Goal: Task Accomplishment & Management: Complete application form

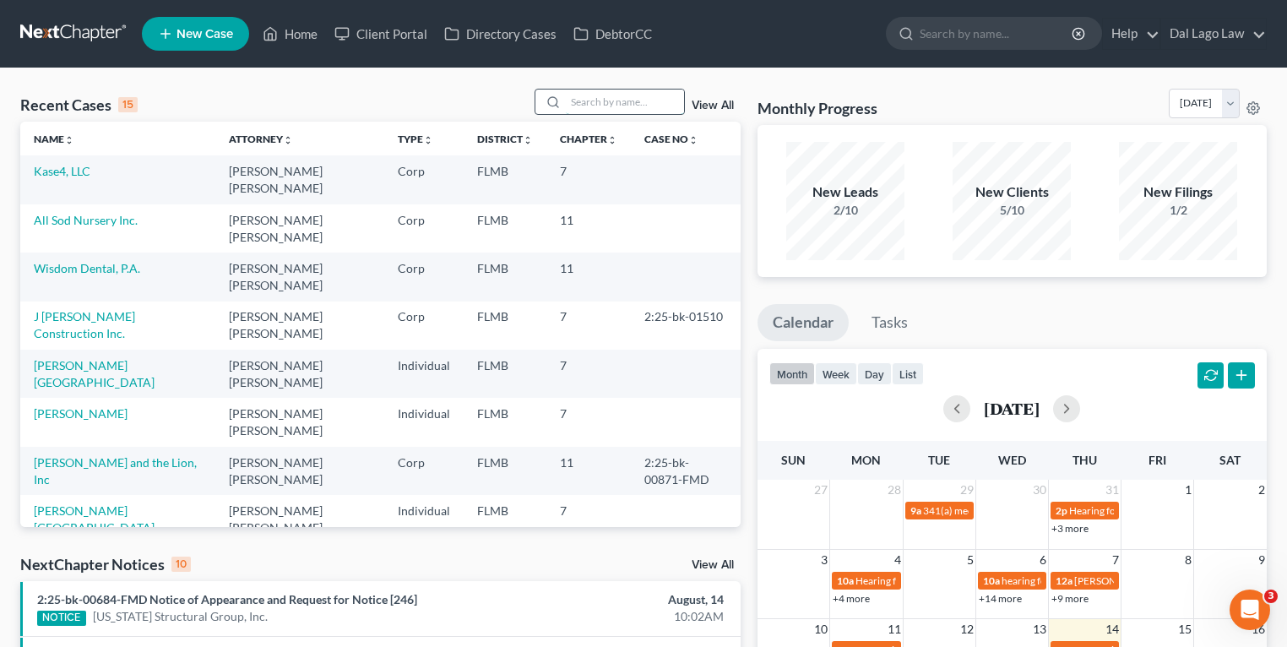
click at [644, 107] on input "search" at bounding box center [625, 102] width 118 height 24
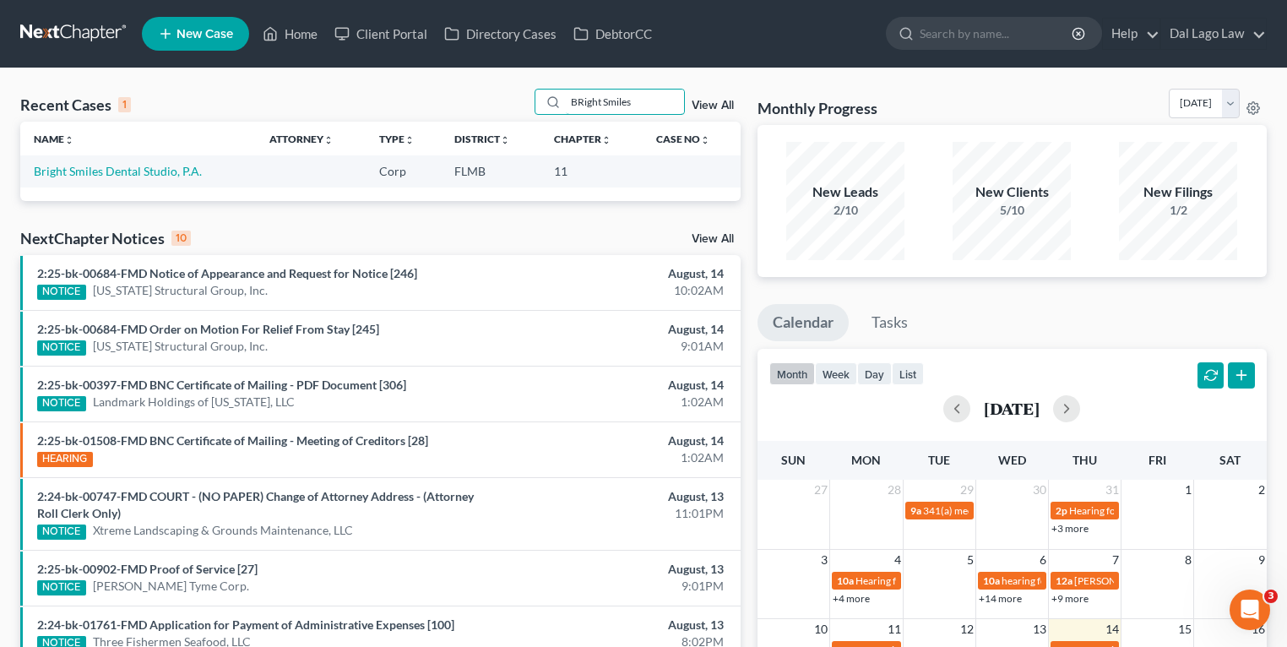
type input "BRight Smiles"
drag, startPoint x: 652, startPoint y: 98, endPoint x: 552, endPoint y: 81, distance: 101.9
click at [552, 81] on div "Recent Cases 1 BRight Smiles View All Name unfold_more expand_more expand_less …" at bounding box center [643, 506] width 1287 height 877
click at [623, 101] on input "BRight Smiles" at bounding box center [625, 102] width 118 height 24
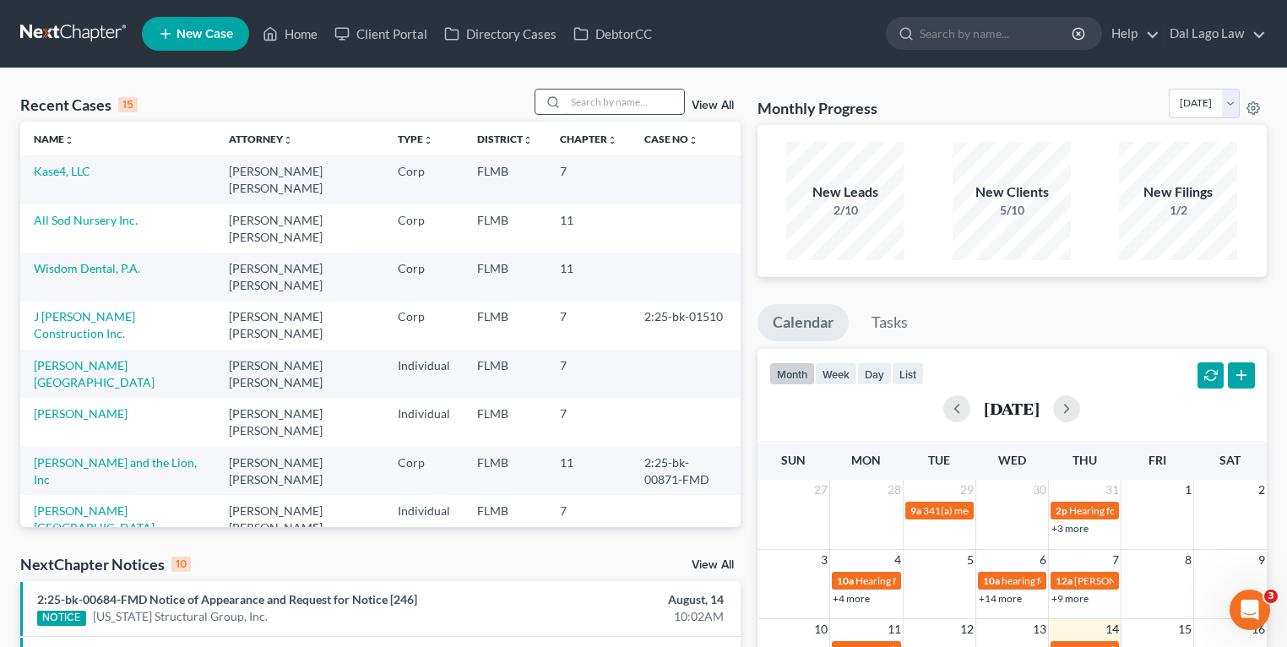
click at [583, 102] on input "search" at bounding box center [625, 102] width 118 height 24
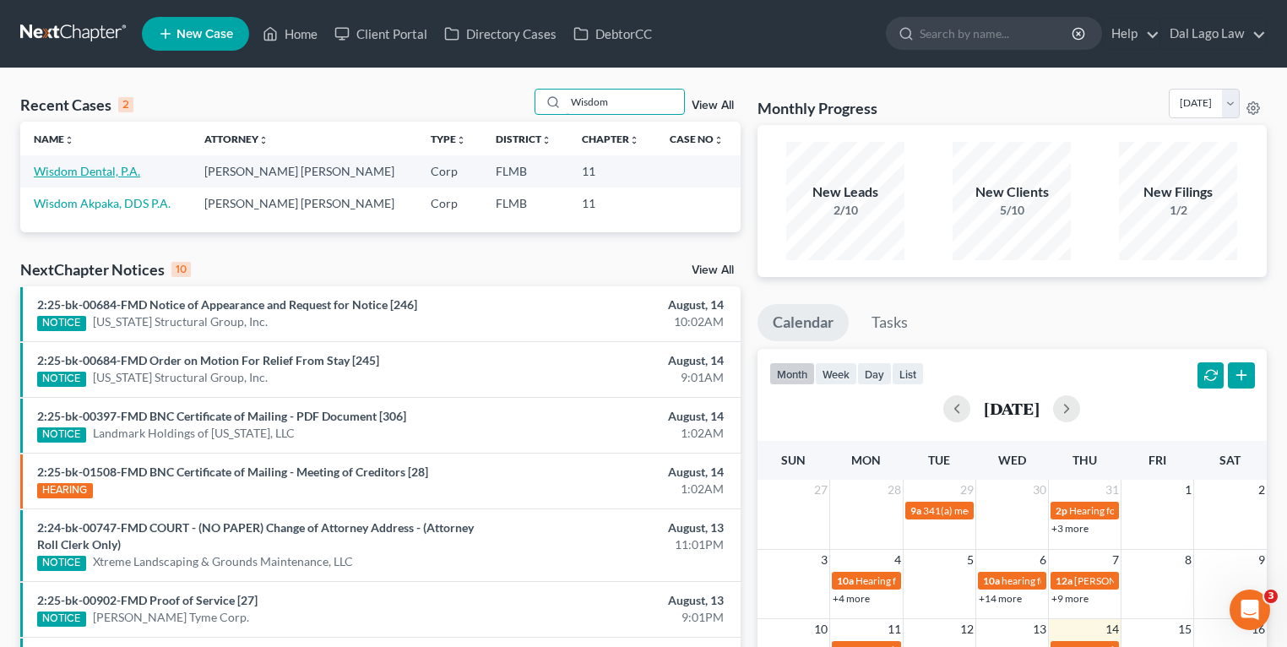
type input "Wisdom"
click at [93, 171] on link "Wisdom Dental, P.A." at bounding box center [87, 171] width 106 height 14
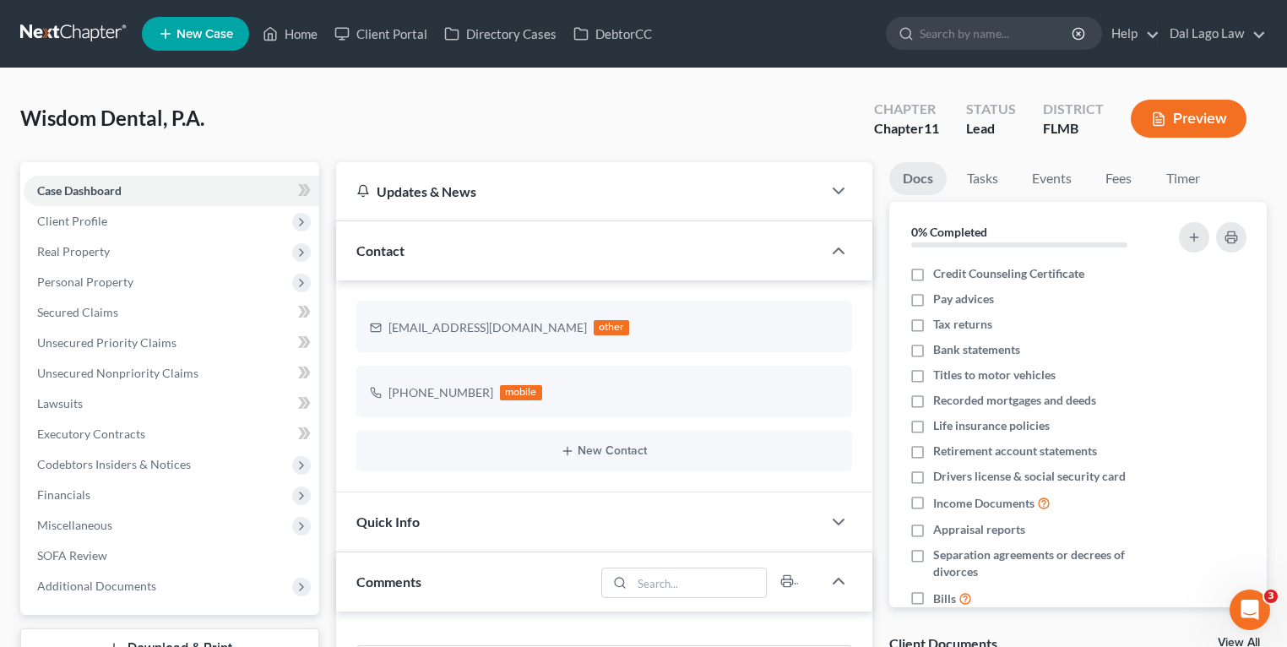
scroll to position [666, 0]
click at [129, 273] on span "Personal Property" at bounding box center [172, 282] width 296 height 30
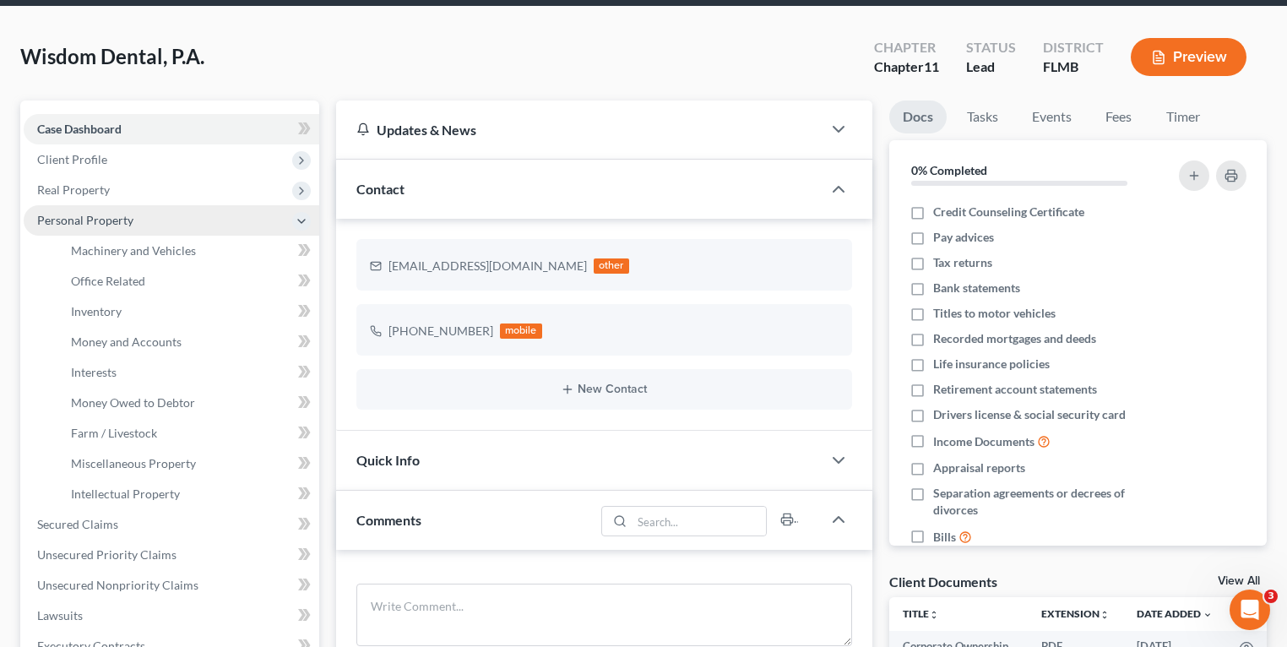
scroll to position [0, 0]
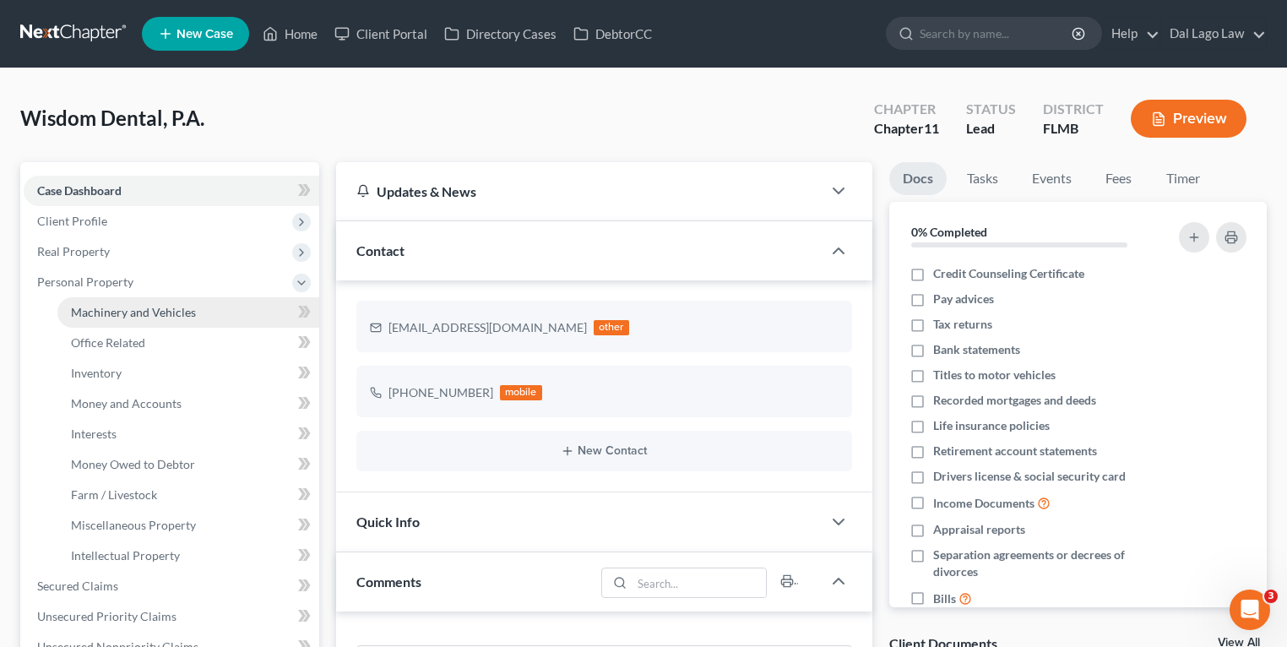
click at [142, 308] on span "Machinery and Vehicles" at bounding box center [133, 312] width 125 height 14
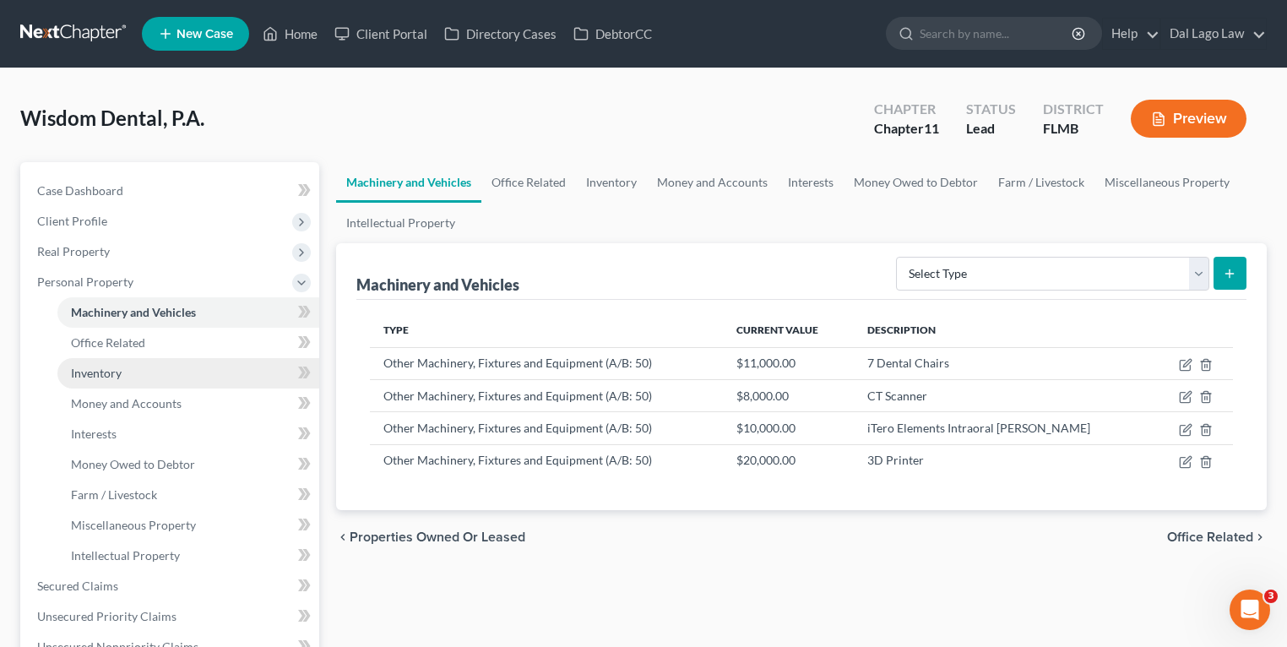
click at [183, 361] on link "Inventory" at bounding box center [188, 373] width 262 height 30
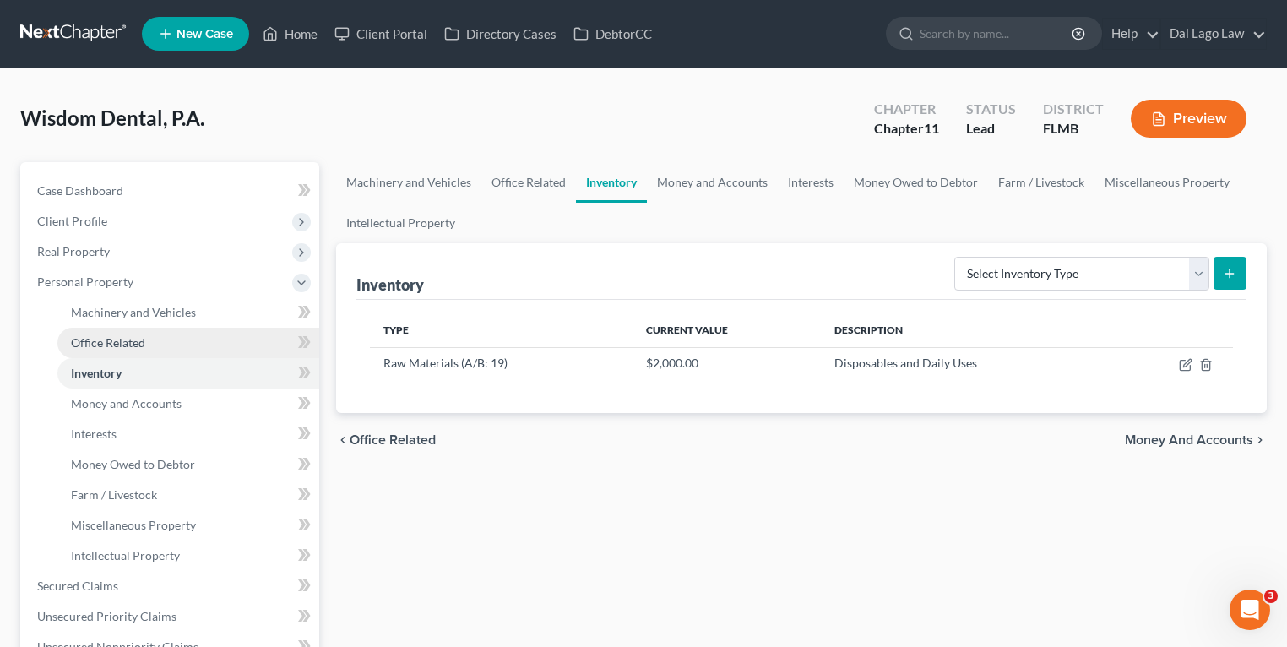
click at [212, 341] on link "Office Related" at bounding box center [188, 343] width 262 height 30
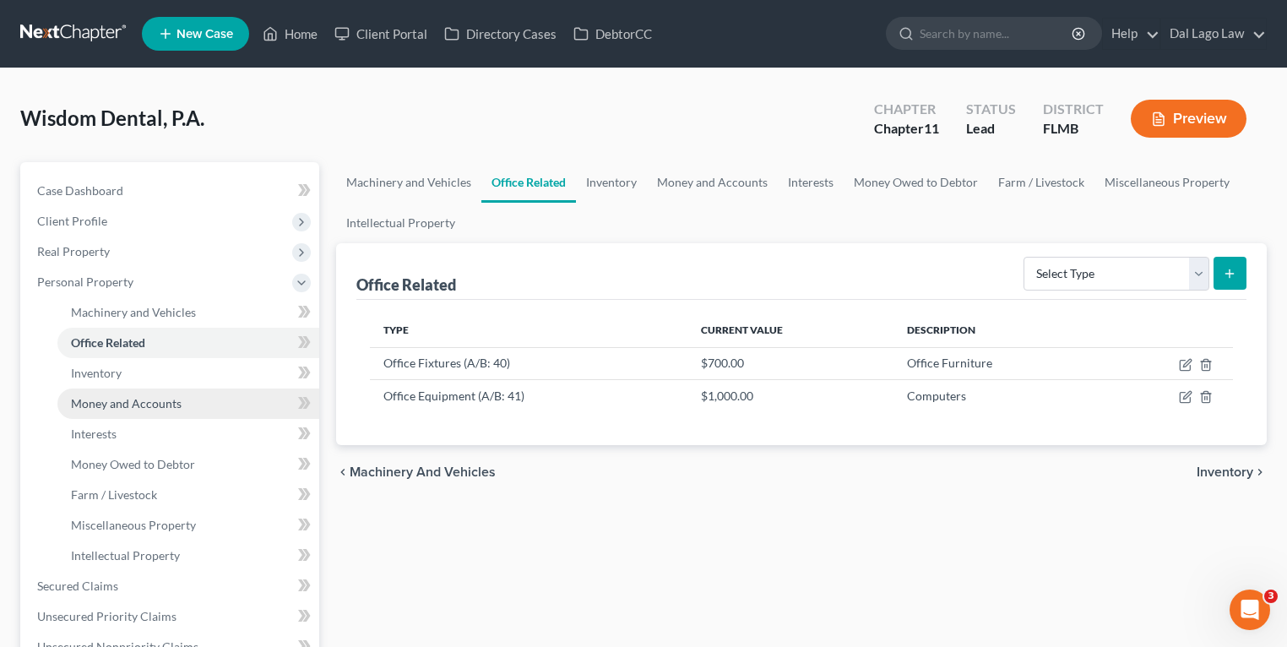
click at [159, 403] on span "Money and Accounts" at bounding box center [126, 403] width 111 height 14
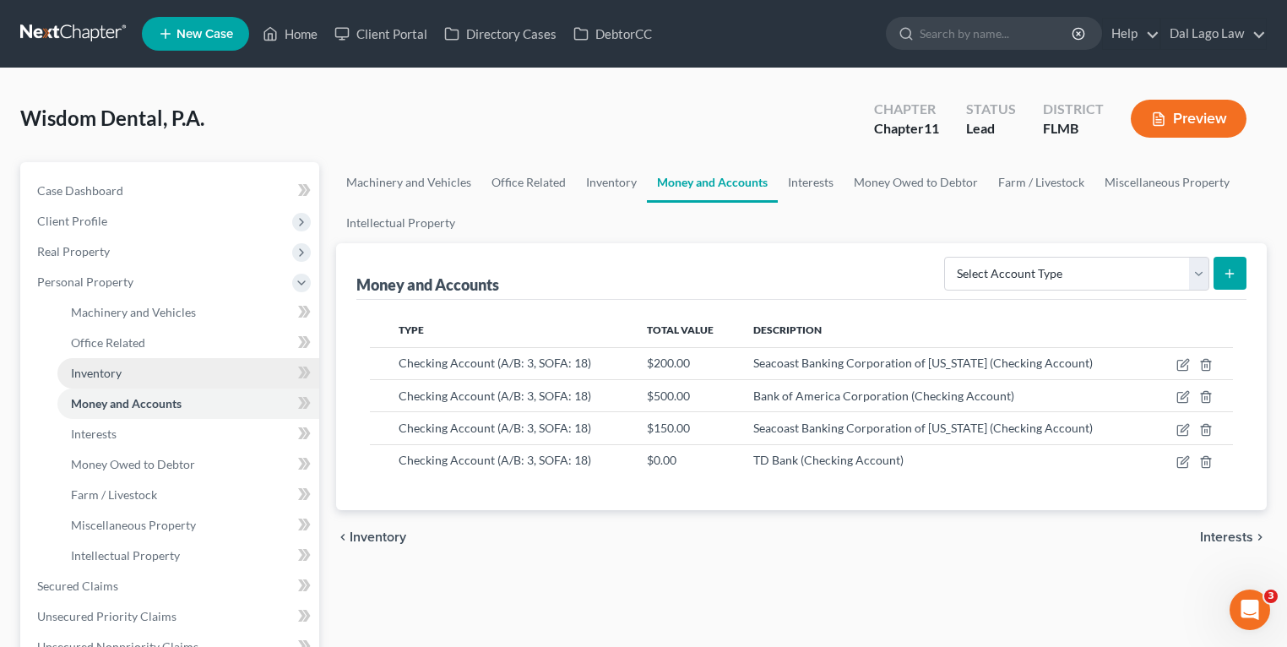
click at [183, 373] on link "Inventory" at bounding box center [188, 373] width 262 height 30
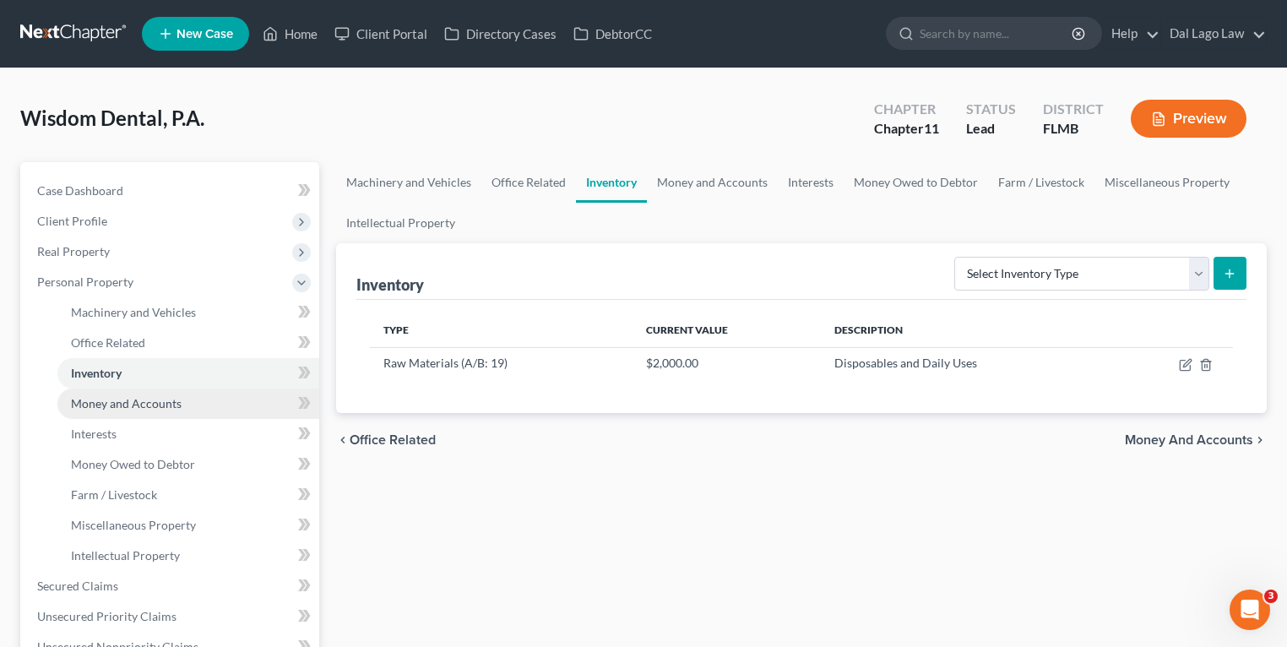
click at [168, 402] on span "Money and Accounts" at bounding box center [126, 403] width 111 height 14
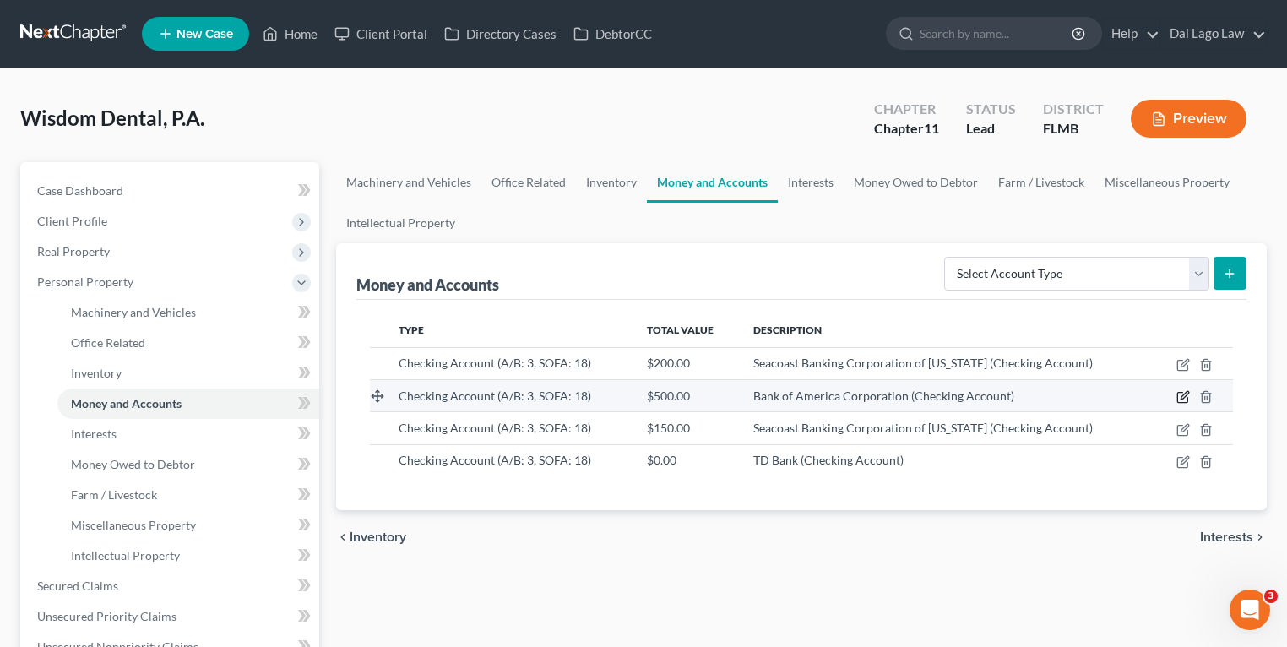
click at [1186, 394] on icon "button" at bounding box center [1184, 397] width 14 height 14
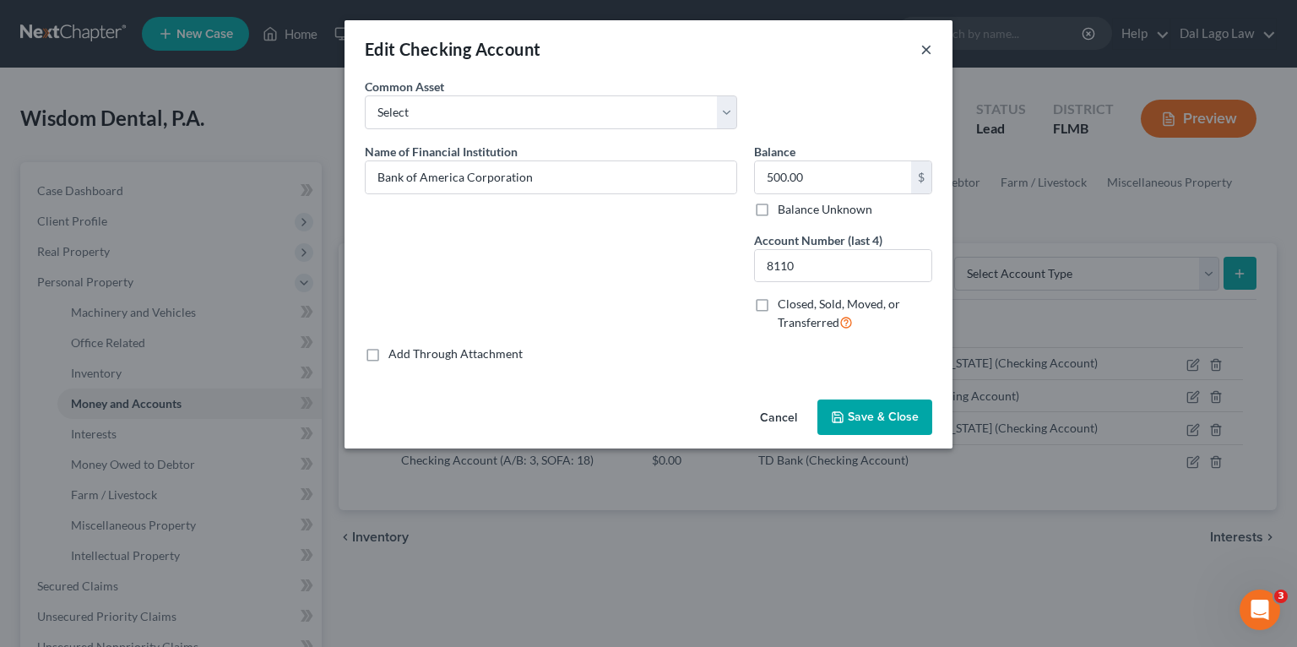
click at [929, 58] on button "×" at bounding box center [927, 49] width 12 height 20
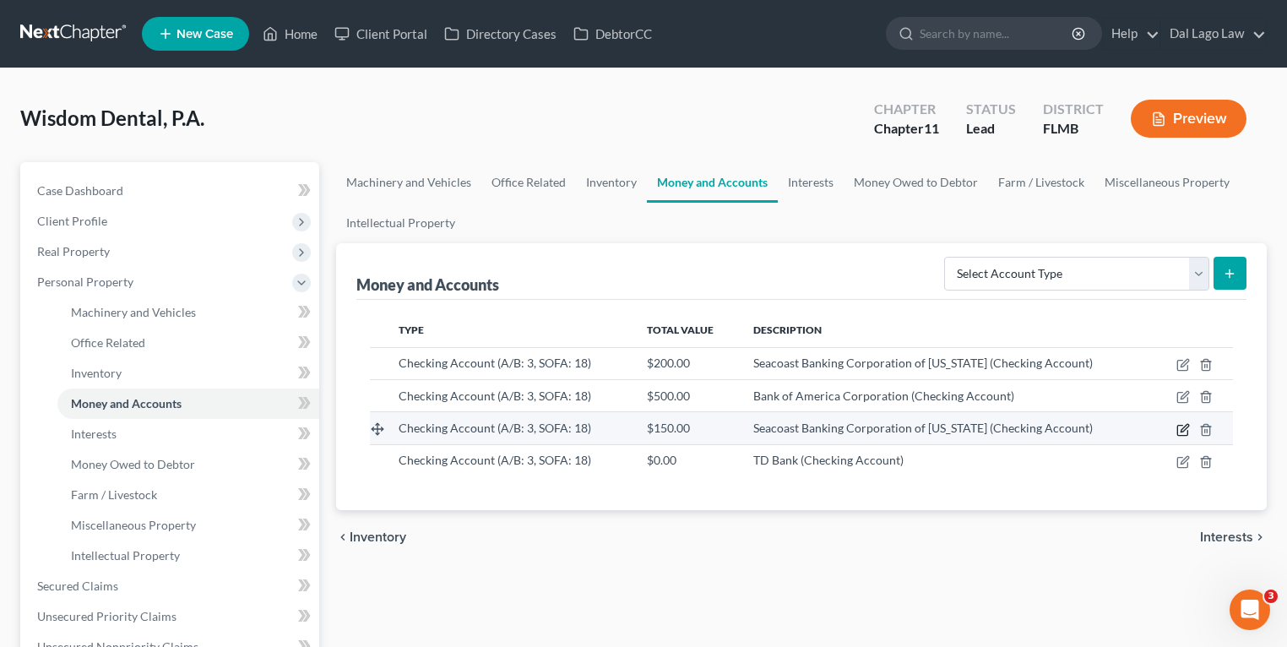
click at [1181, 427] on icon "button" at bounding box center [1184, 430] width 14 height 14
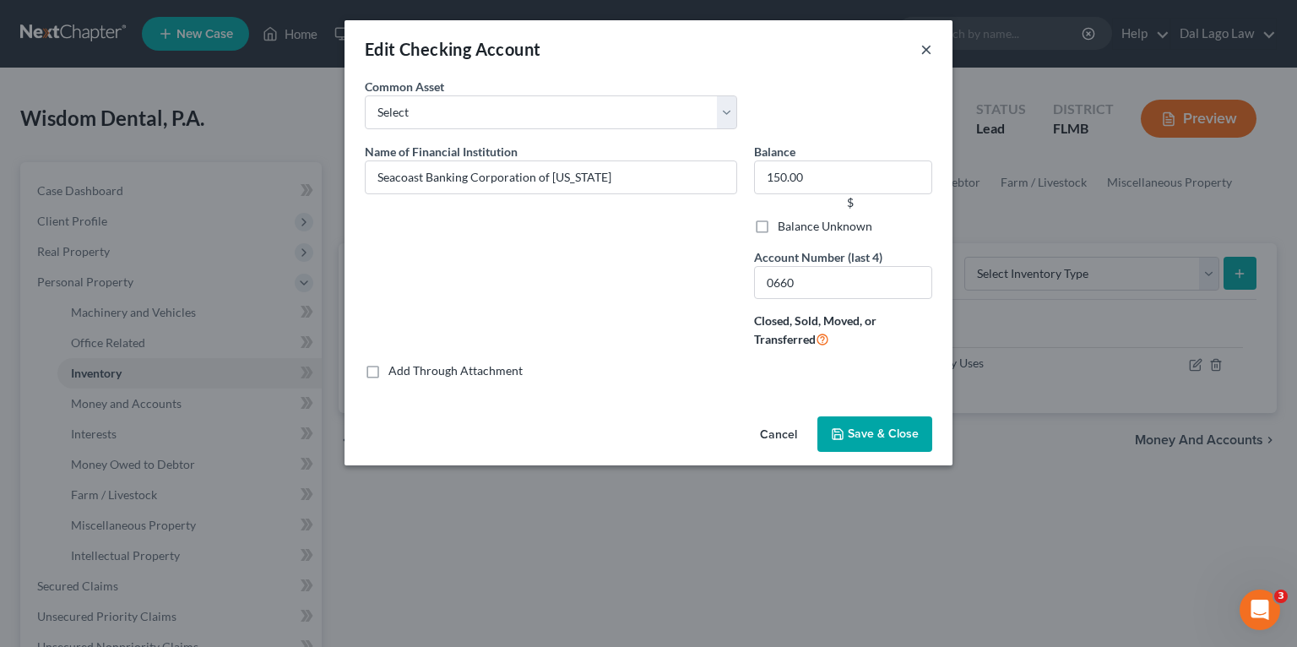
click at [923, 54] on button "×" at bounding box center [927, 49] width 12 height 20
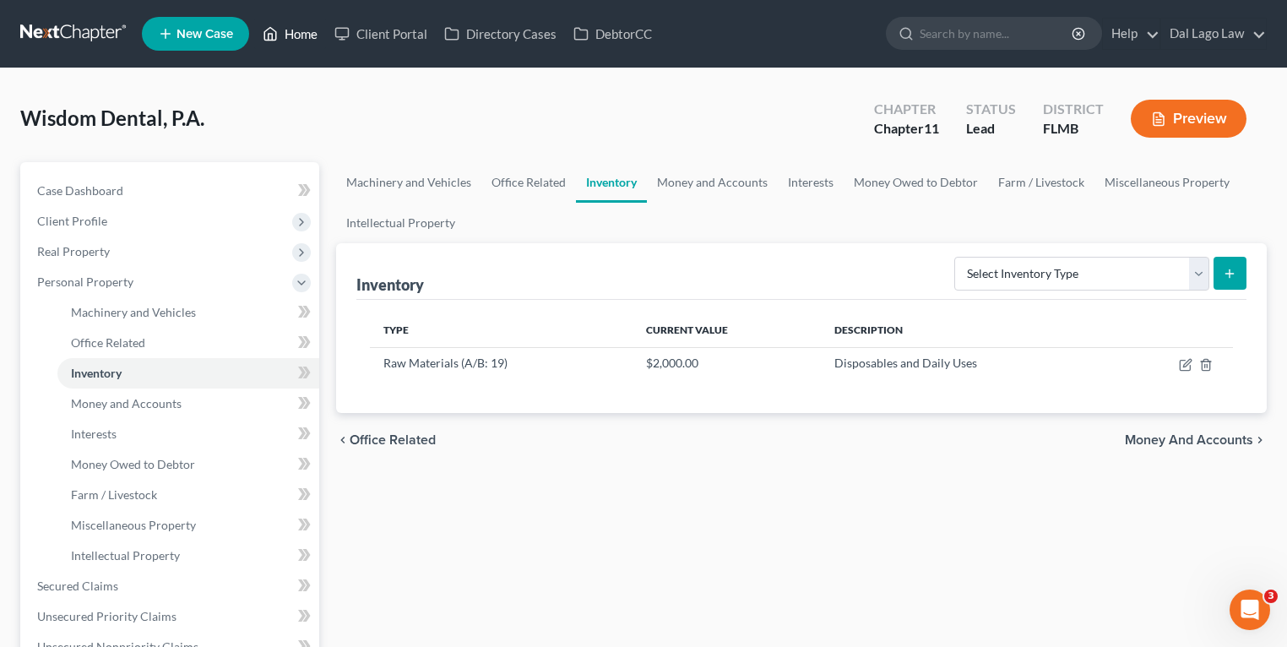
click at [292, 21] on link "Home" at bounding box center [290, 34] width 72 height 30
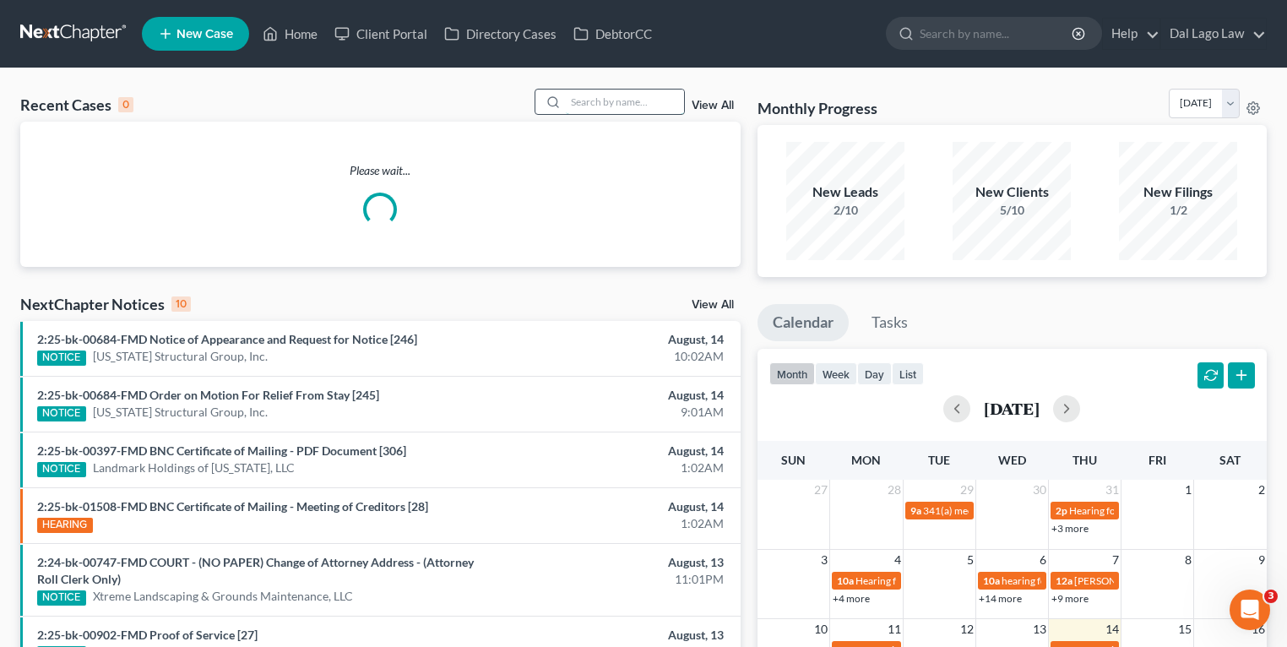
click at [595, 104] on input "search" at bounding box center [625, 102] width 118 height 24
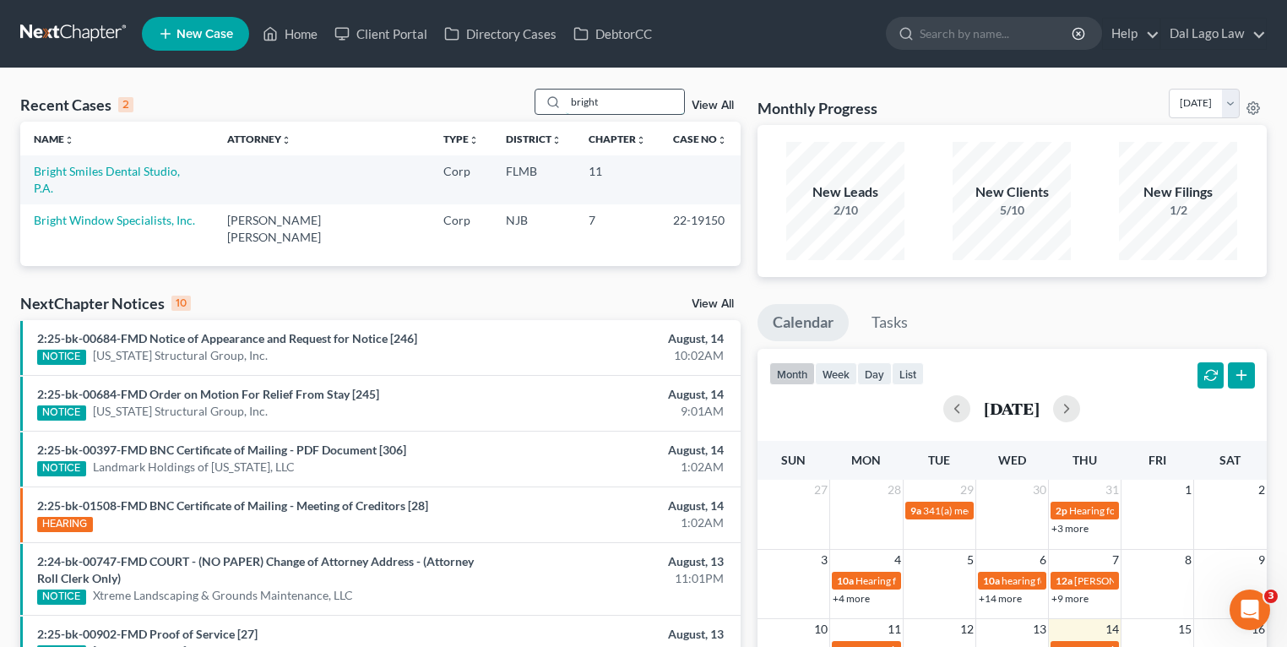
click at [639, 106] on input "bright" at bounding box center [625, 102] width 118 height 24
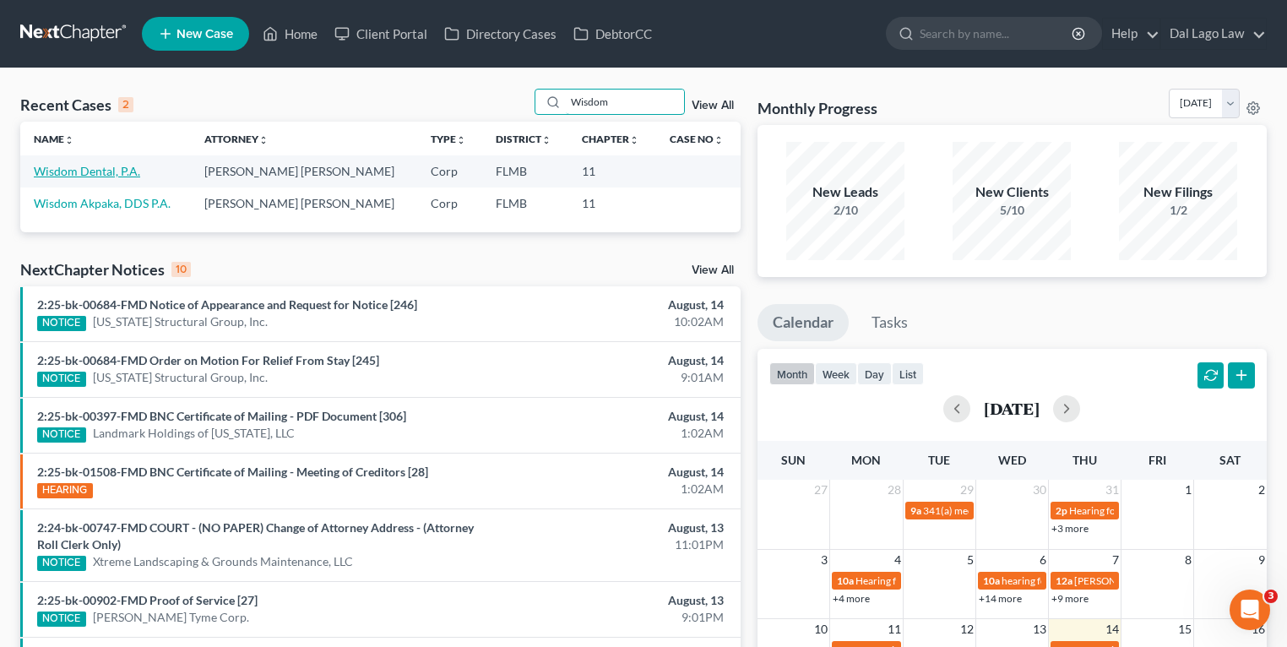
type input "Wisdom"
click at [101, 170] on link "Wisdom Dental, P.A." at bounding box center [87, 171] width 106 height 14
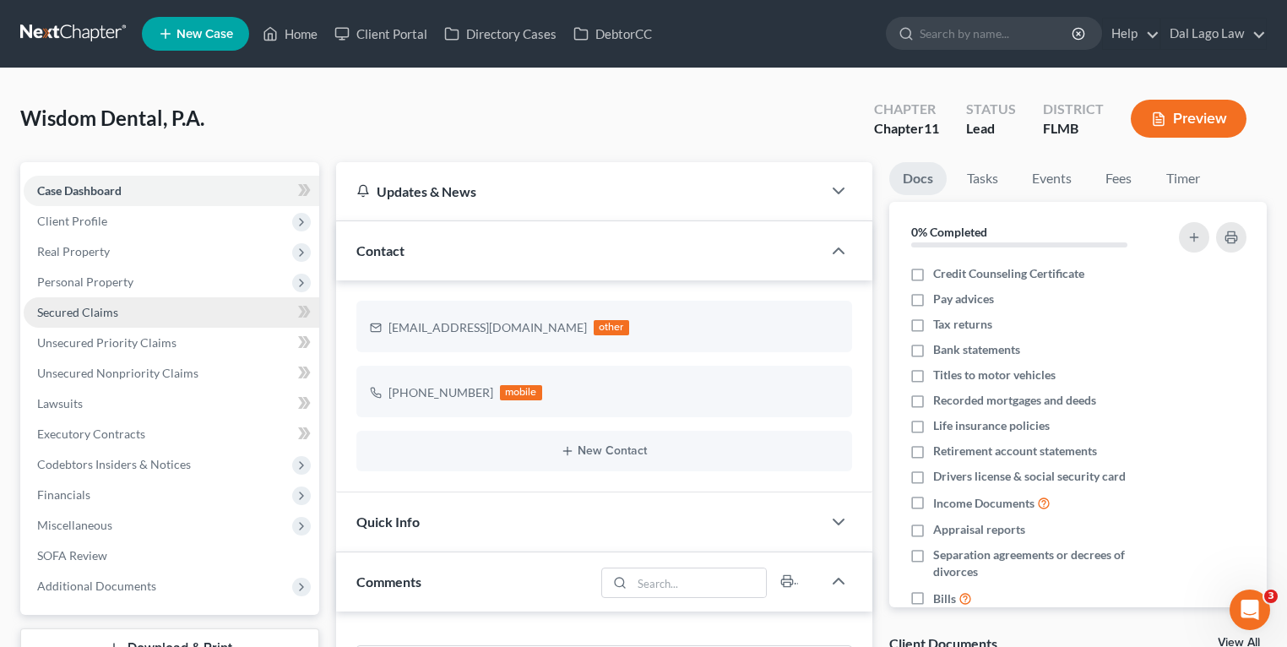
scroll to position [666, 0]
click at [130, 314] on link "Secured Claims" at bounding box center [172, 312] width 296 height 30
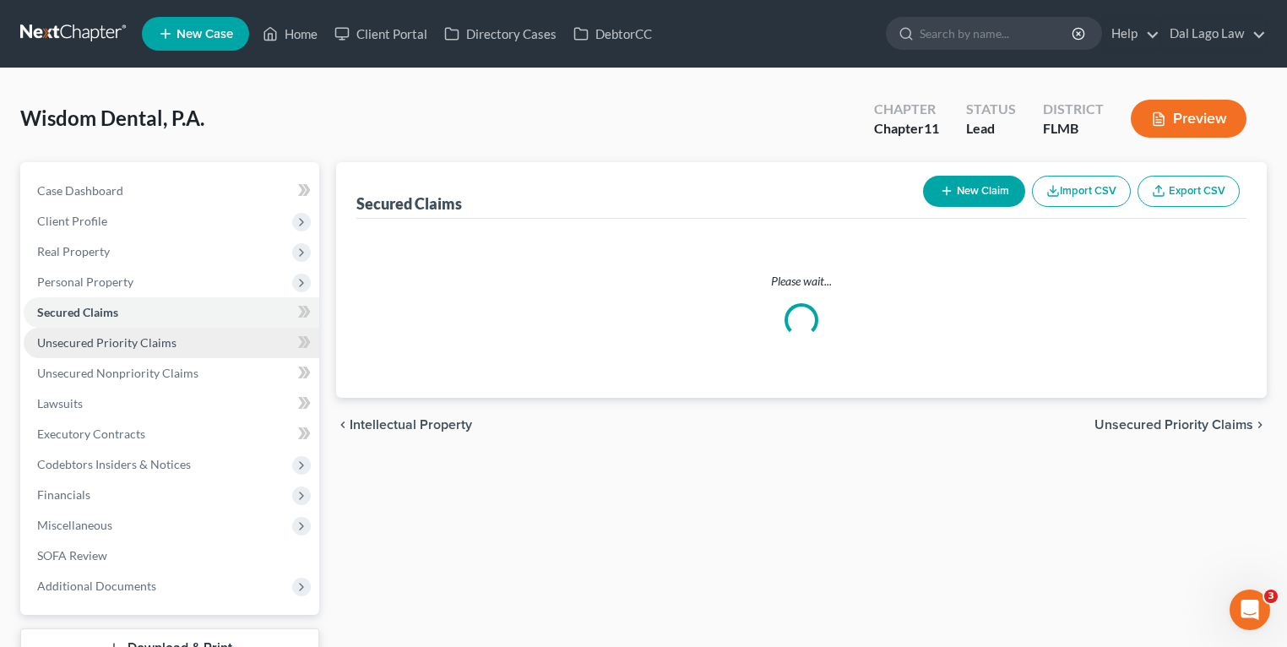
click at [161, 347] on span "Unsecured Priority Claims" at bounding box center [106, 342] width 139 height 14
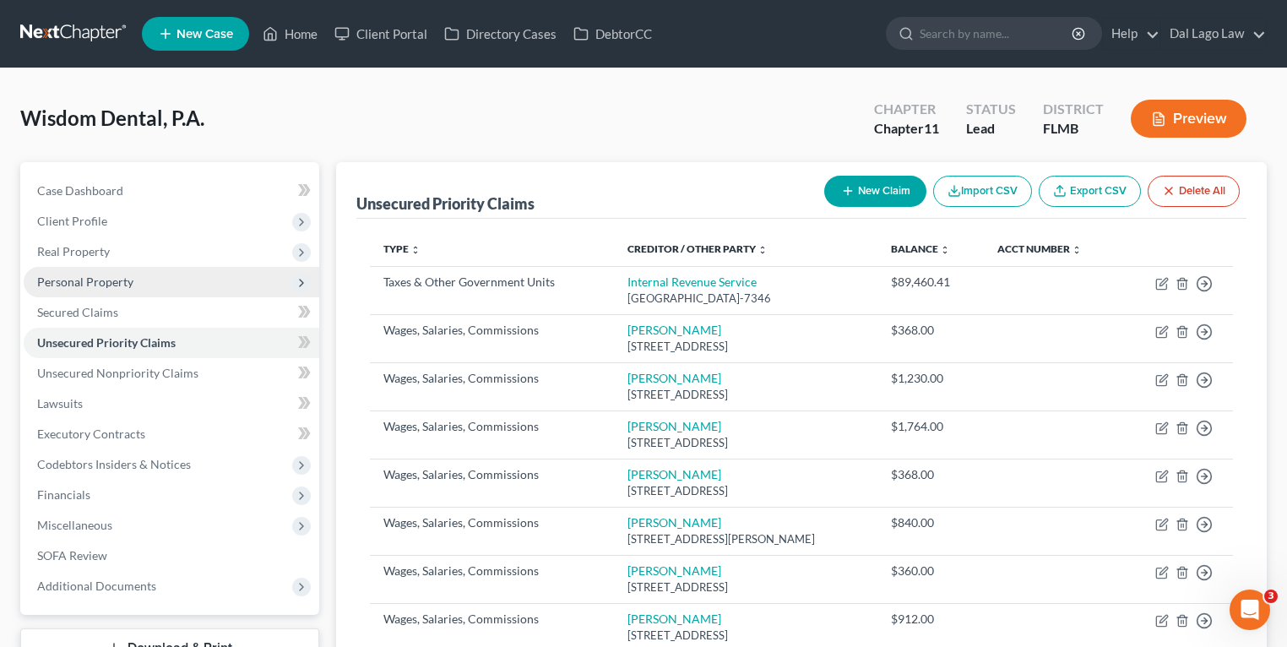
drag, startPoint x: 106, startPoint y: 281, endPoint x: 114, endPoint y: 289, distance: 10.8
click at [106, 280] on span "Personal Property" at bounding box center [85, 282] width 96 height 14
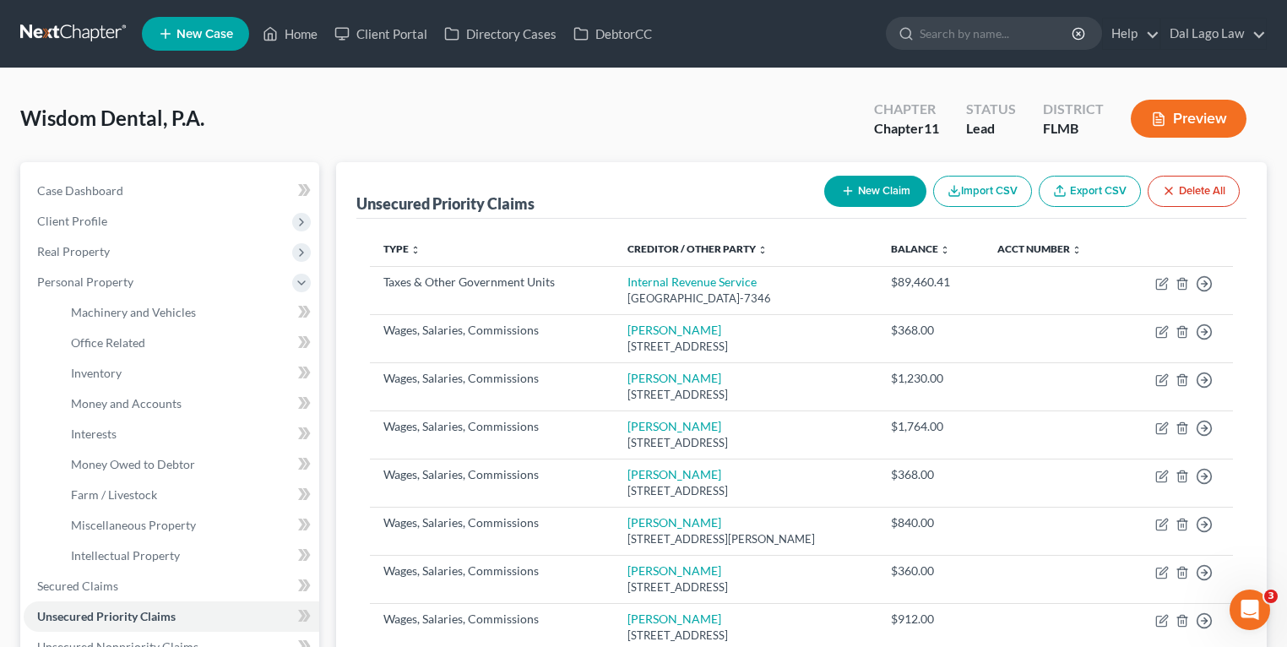
drag, startPoint x: 104, startPoint y: 254, endPoint x: 112, endPoint y: 273, distance: 20.4
click at [104, 254] on span "Real Property" at bounding box center [73, 251] width 73 height 14
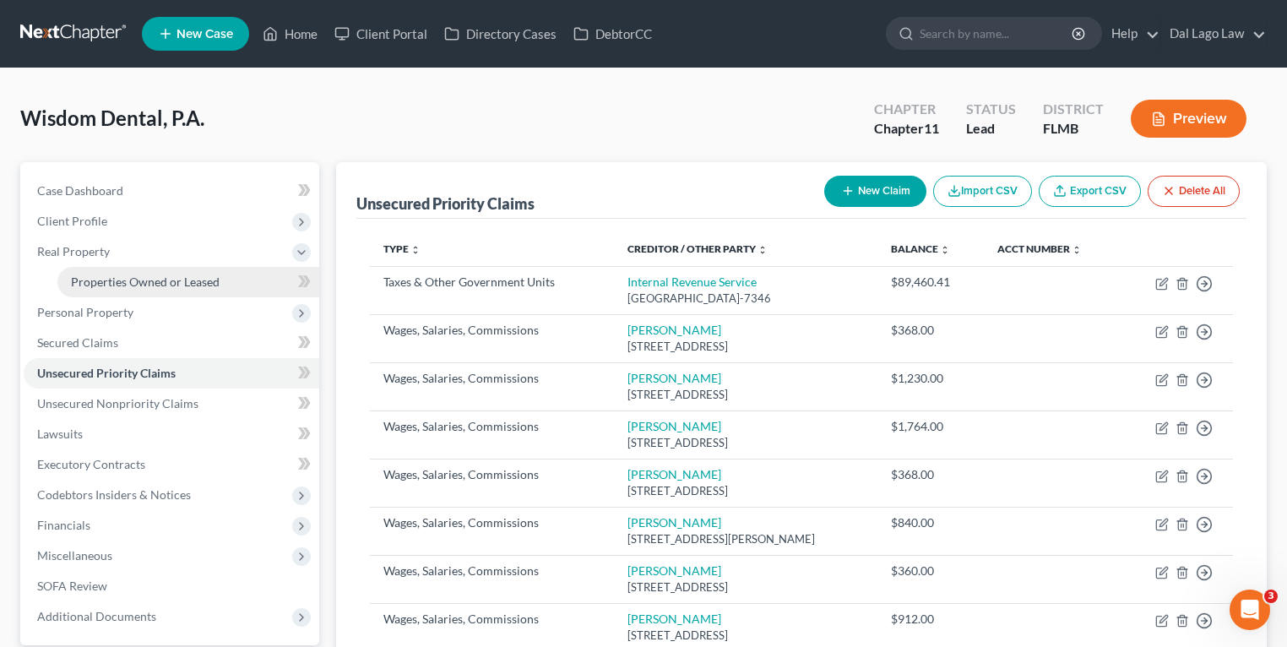
click at [121, 283] on span "Properties Owned or Leased" at bounding box center [145, 282] width 149 height 14
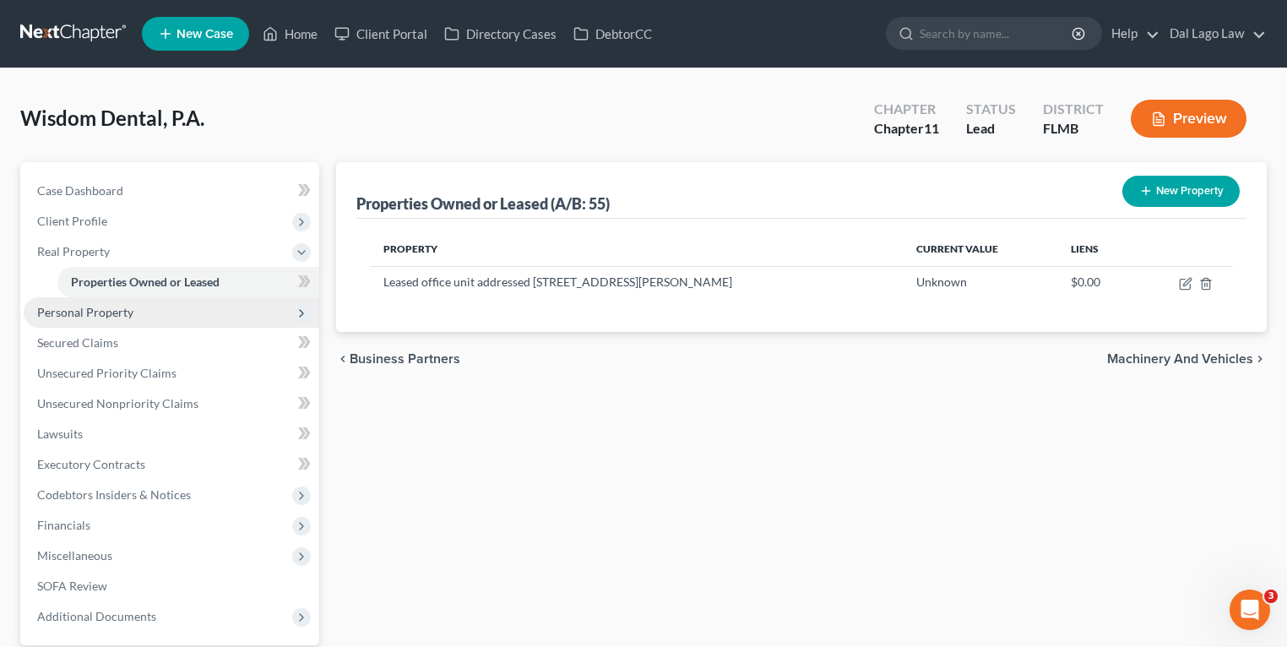
click at [120, 313] on span "Personal Property" at bounding box center [85, 312] width 96 height 14
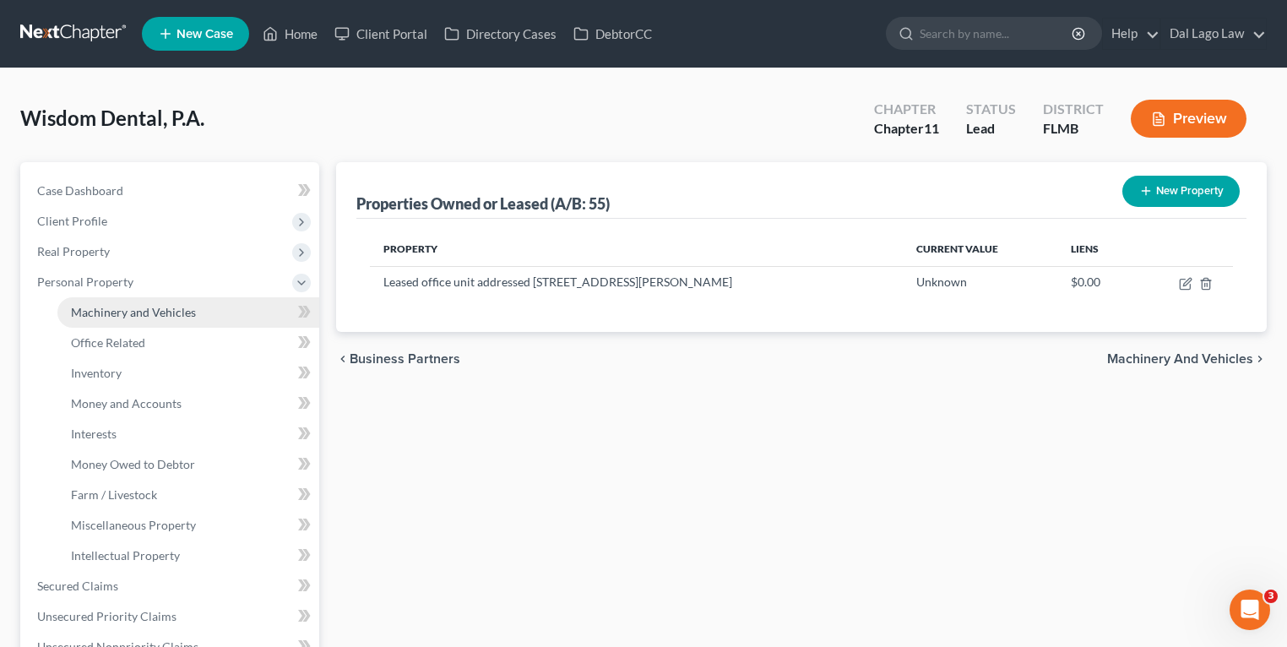
click at [109, 318] on span "Machinery and Vehicles" at bounding box center [133, 312] width 125 height 14
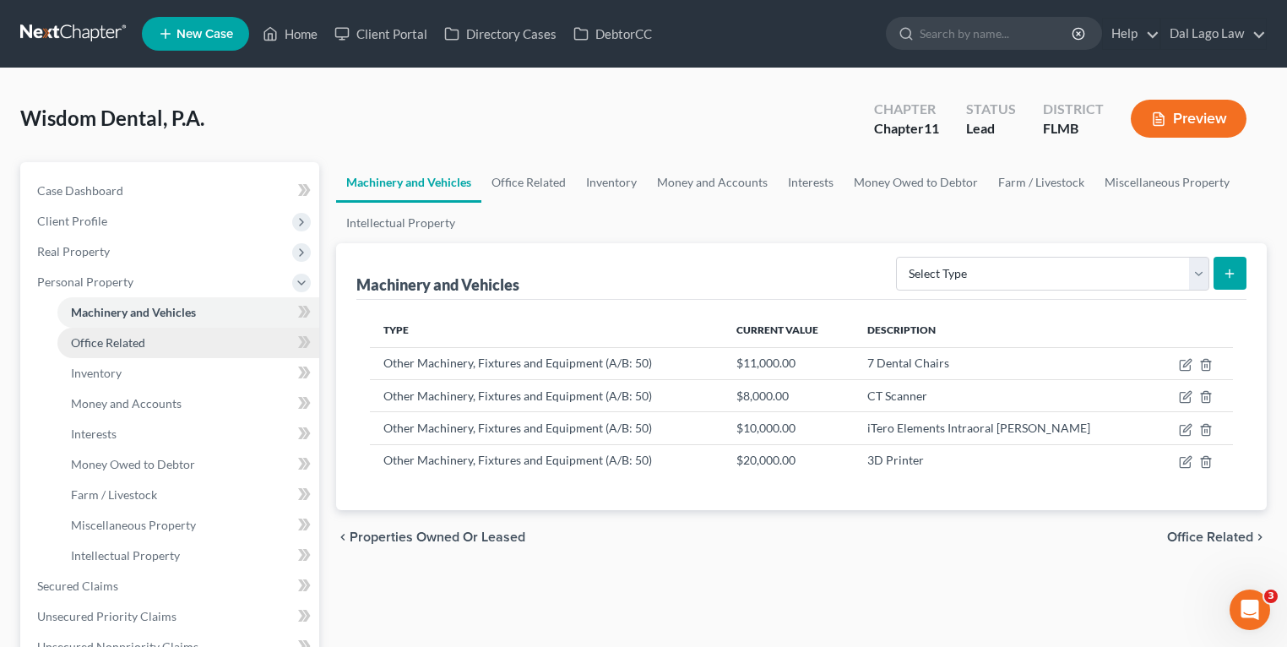
click at [115, 341] on span "Office Related" at bounding box center [108, 342] width 74 height 14
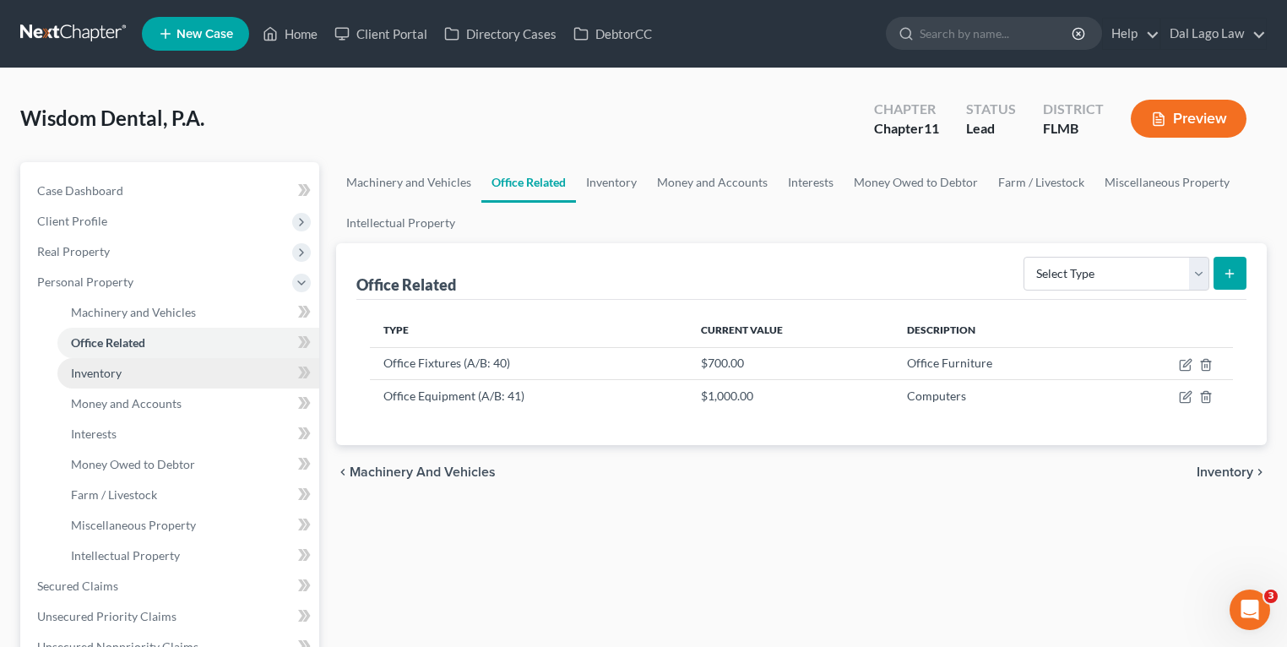
click at [119, 367] on span "Inventory" at bounding box center [96, 373] width 51 height 14
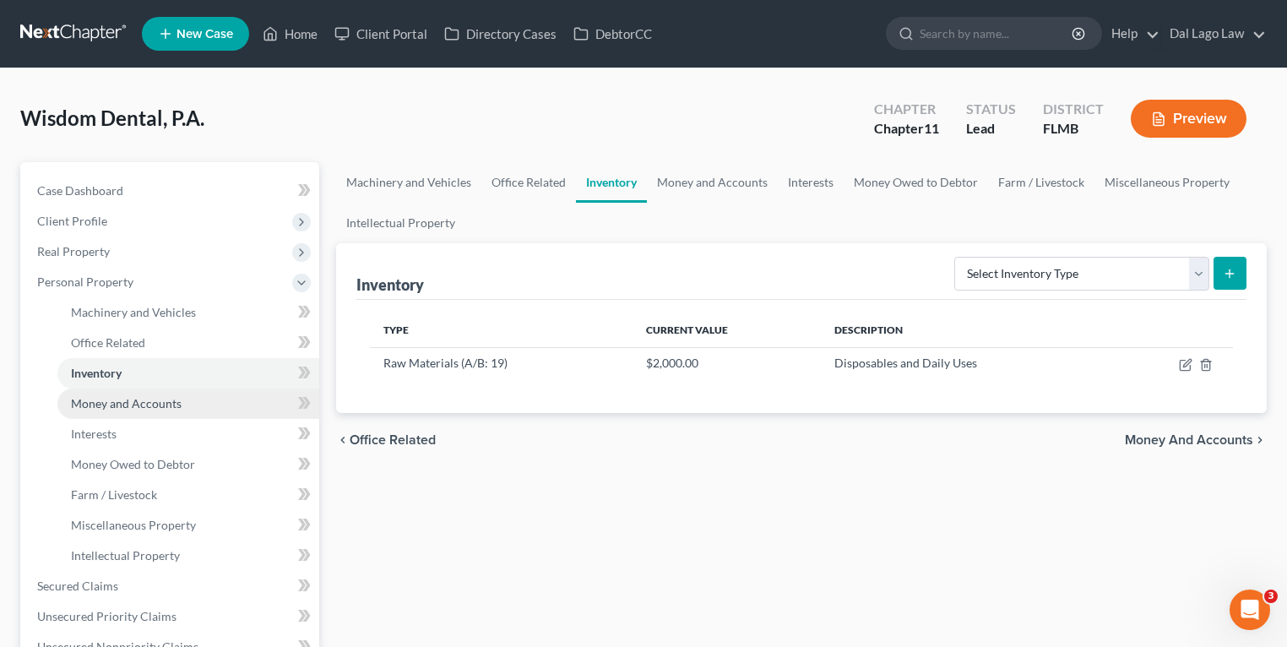
click at [119, 404] on span "Money and Accounts" at bounding box center [126, 403] width 111 height 14
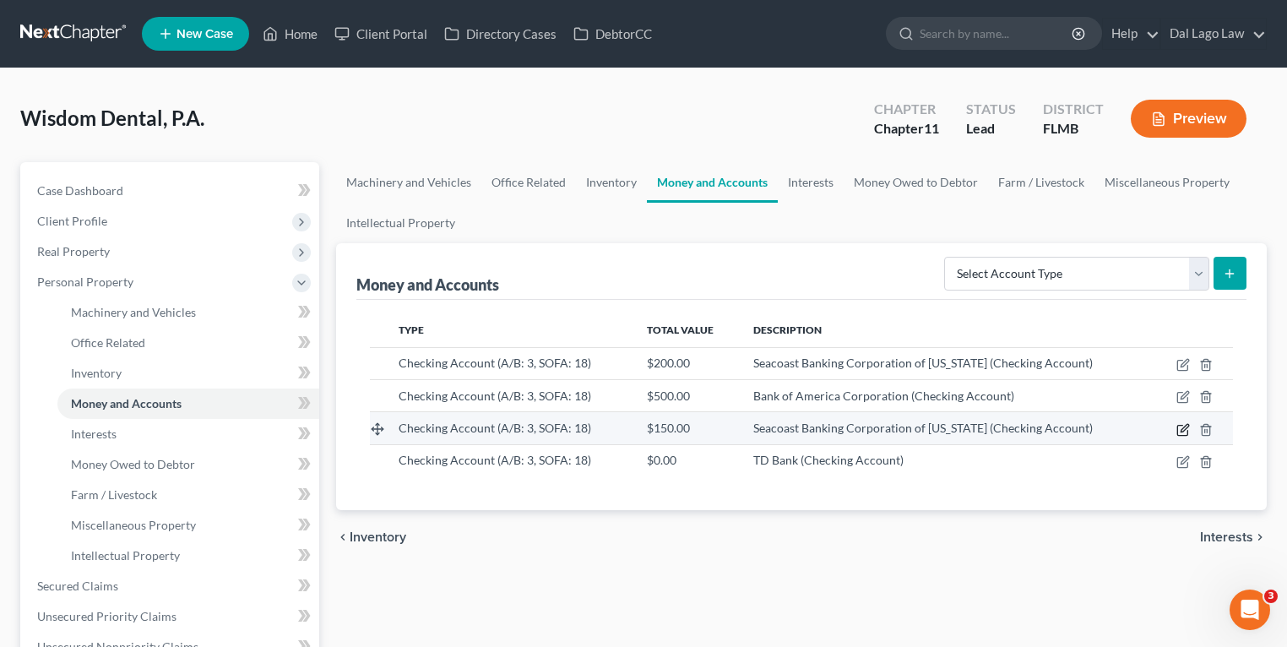
click at [1182, 431] on icon "button" at bounding box center [1184, 430] width 14 height 14
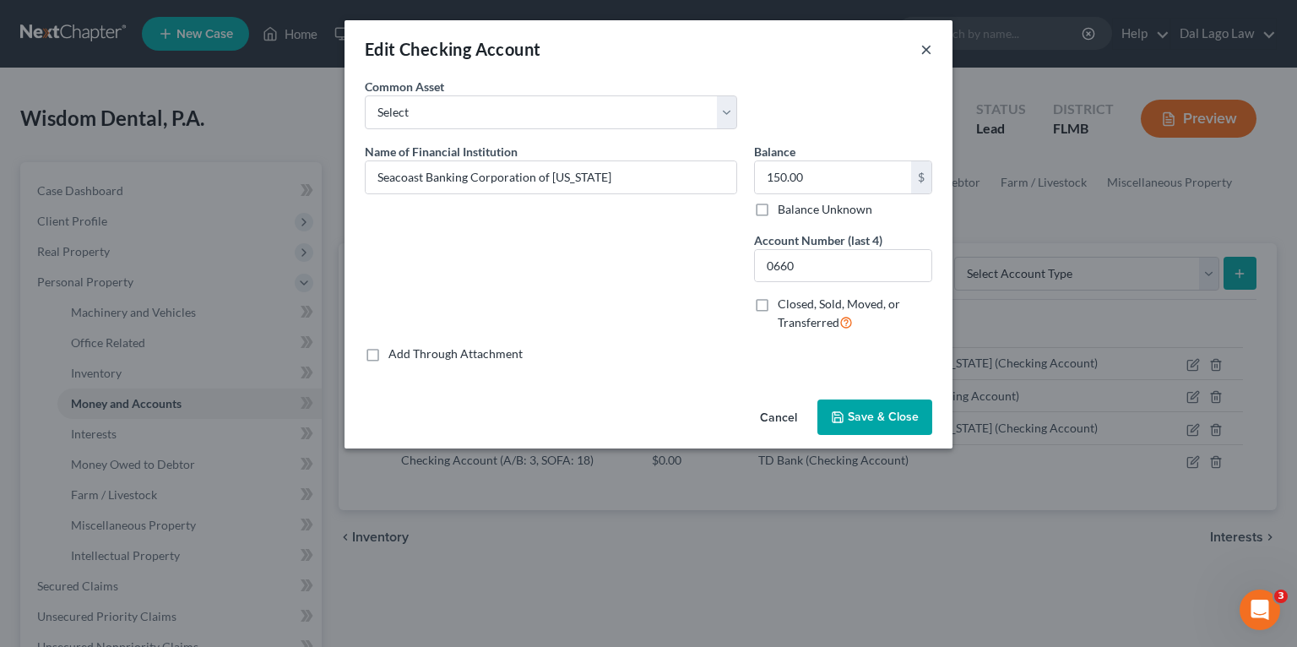
click at [926, 47] on button "×" at bounding box center [927, 49] width 12 height 20
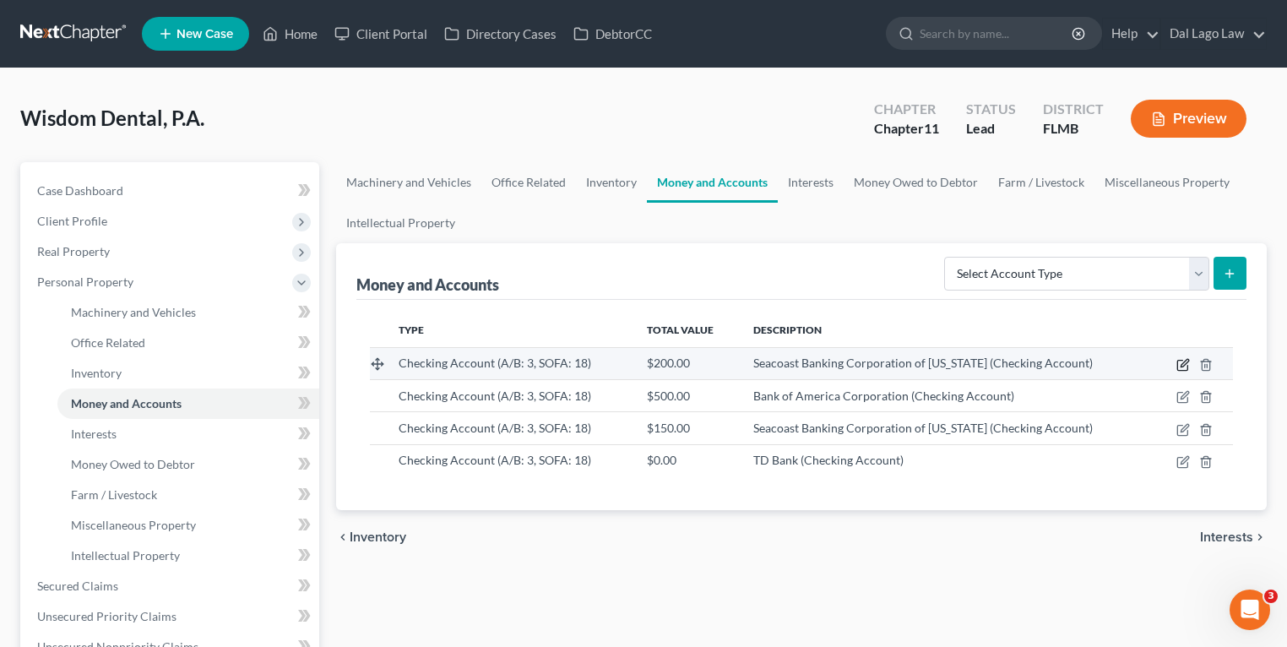
click at [1182, 361] on icon "button" at bounding box center [1184, 365] width 14 height 14
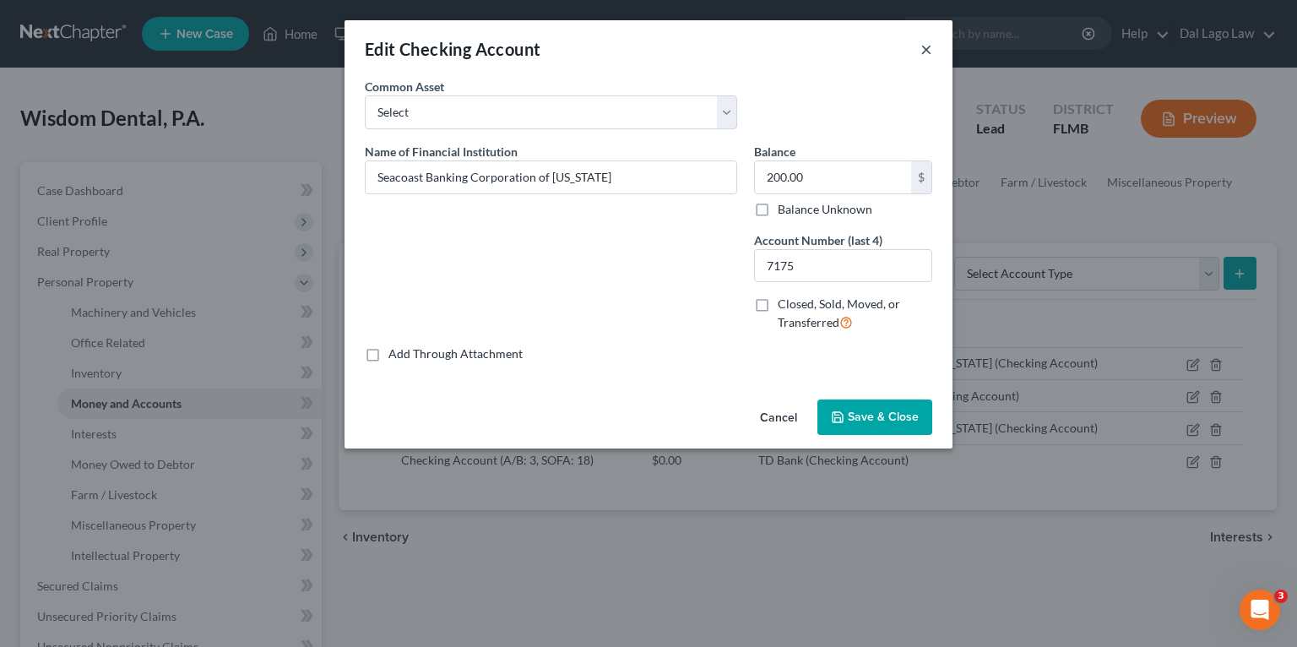
click at [926, 47] on button "×" at bounding box center [927, 49] width 12 height 20
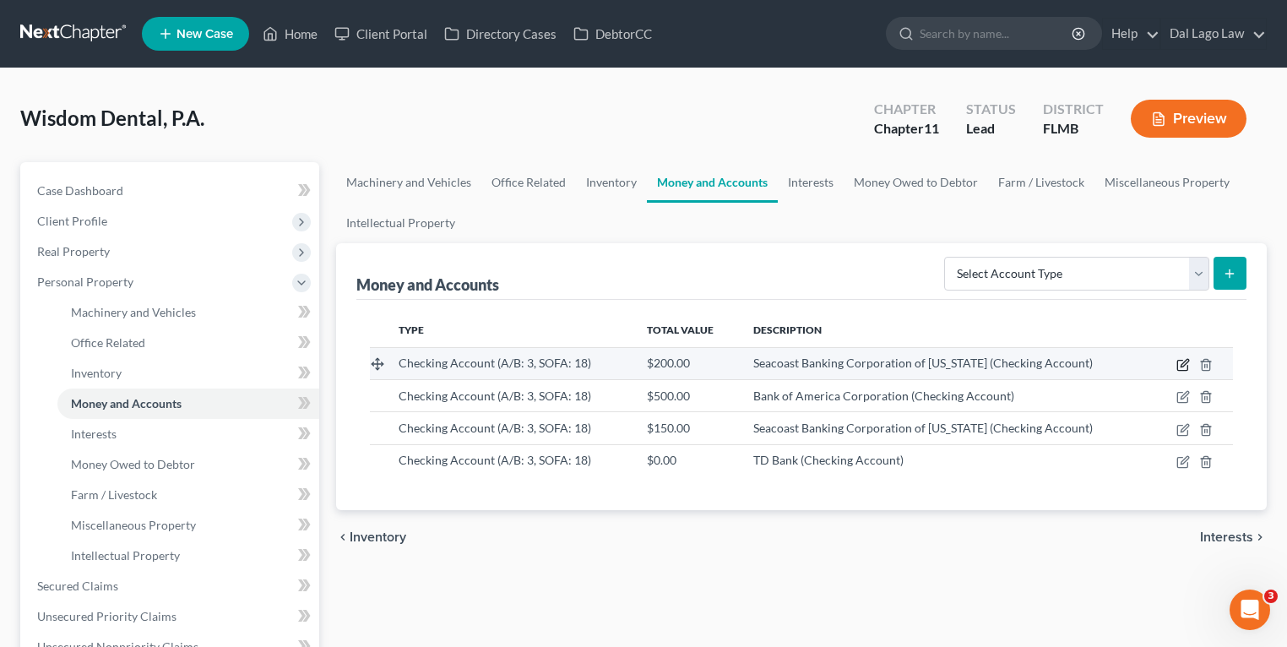
click at [1182, 369] on icon "button" at bounding box center [1182, 365] width 10 height 10
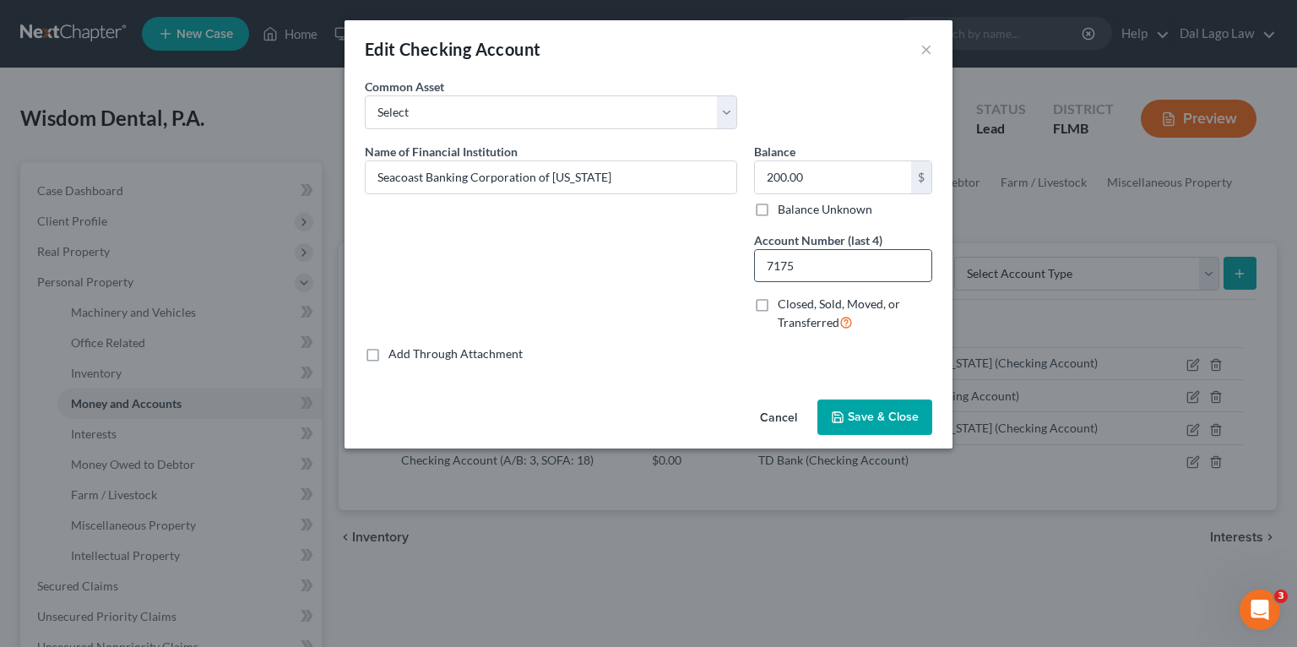
click at [787, 270] on input "7175" at bounding box center [843, 266] width 177 height 32
type input "7135"
click at [883, 416] on span "Save & Close" at bounding box center [883, 417] width 71 height 14
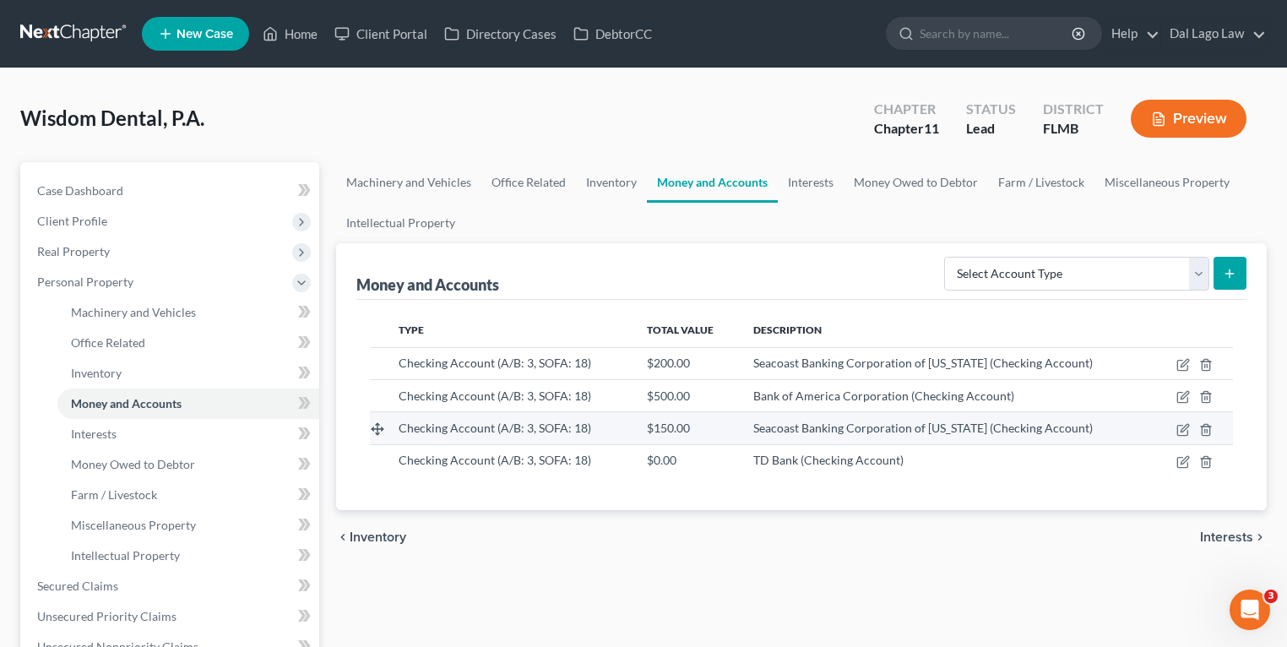
click at [852, 427] on span "Seacoast Banking Corporation of [US_STATE] (Checking Account)" at bounding box center [923, 428] width 340 height 14
click at [1182, 423] on icon "button" at bounding box center [1184, 430] width 14 height 14
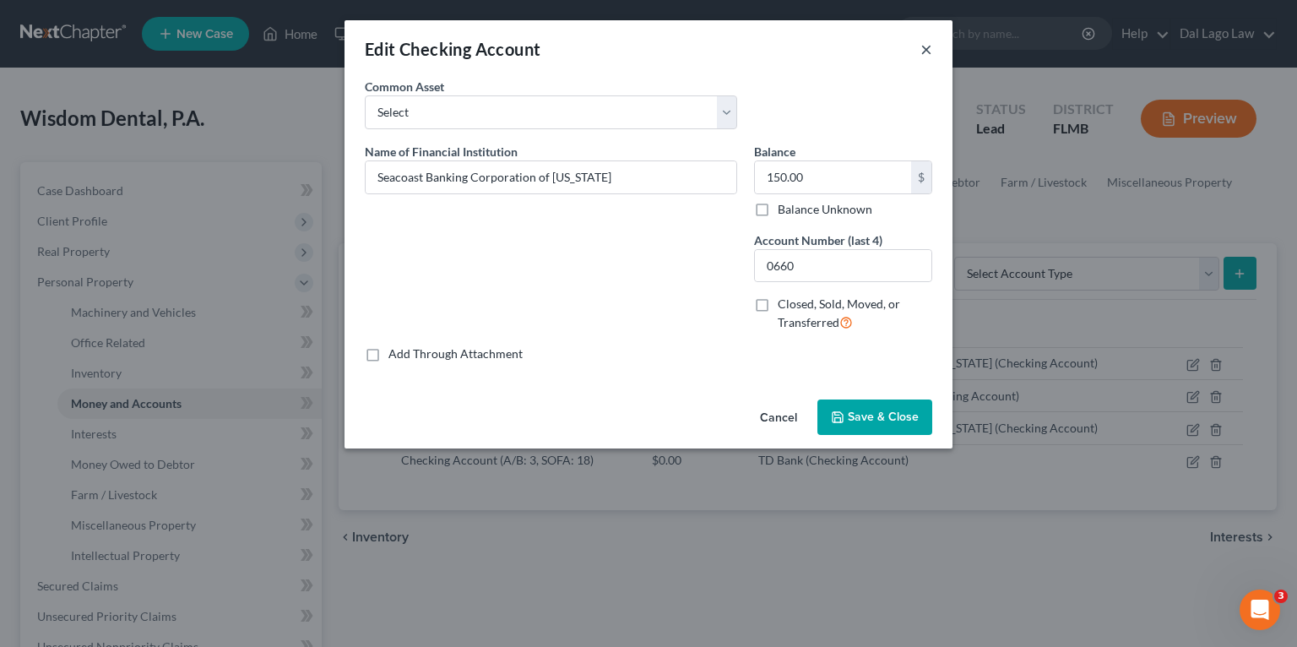
click at [928, 41] on button "×" at bounding box center [927, 49] width 12 height 20
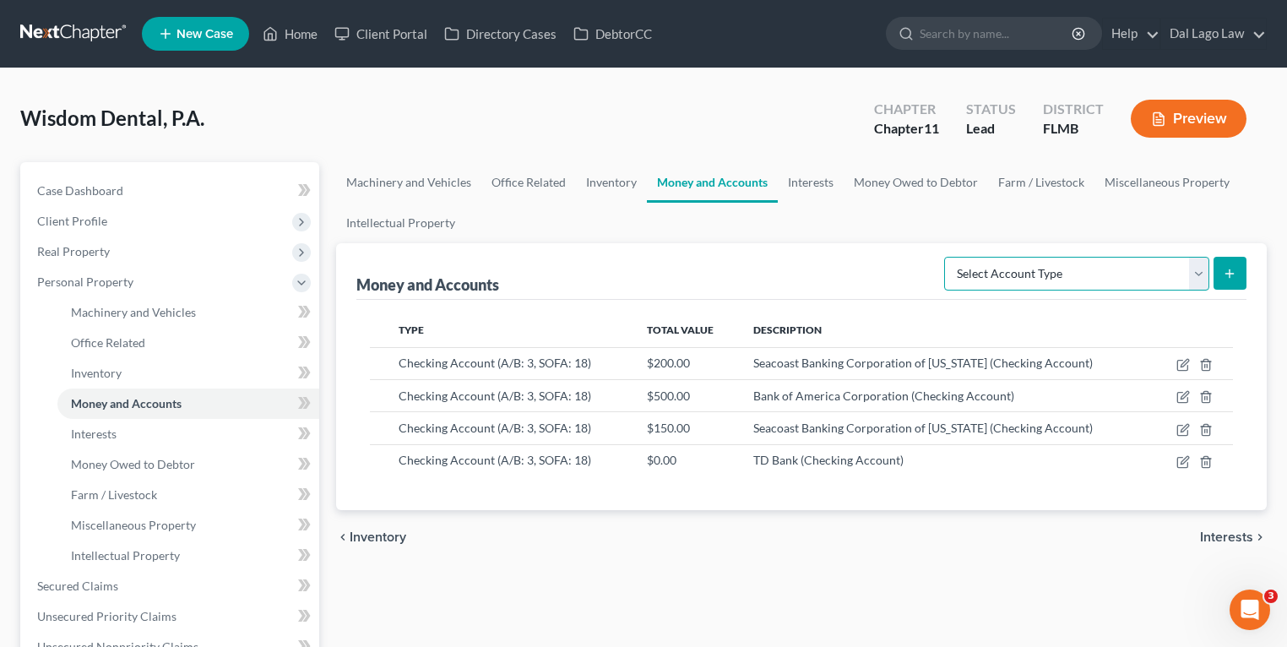
click at [1113, 270] on select "Select Account Type Brokerage (A/B: 3, SOFA: 18) Cash on Hand (A/B: 2) Certific…" at bounding box center [1076, 274] width 265 height 34
select select "checking"
click at [947, 257] on select "Select Account Type Brokerage (A/B: 3, SOFA: 18) Cash on Hand (A/B: 2) Certific…" at bounding box center [1076, 274] width 265 height 34
click at [1217, 261] on button "submit" at bounding box center [1230, 273] width 33 height 33
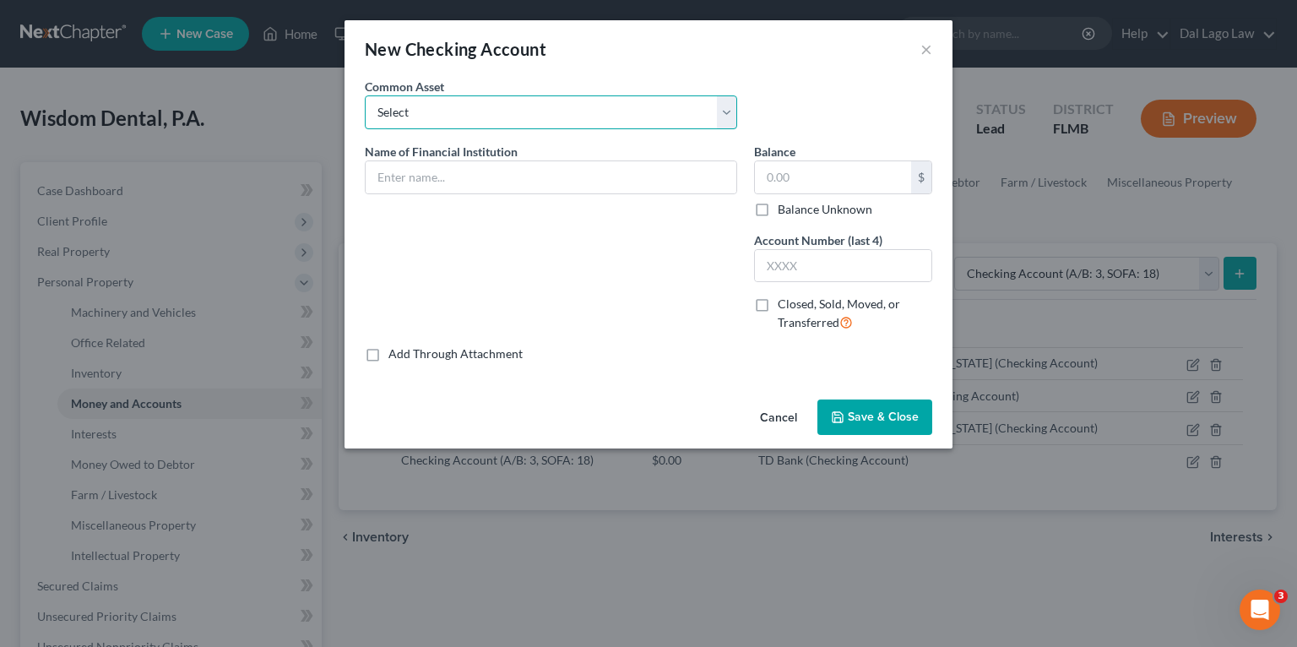
drag, startPoint x: 500, startPoint y: 115, endPoint x: 495, endPoint y: 128, distance: 13.6
click at [500, 115] on select "Select Chase Bank Chase Bank Chase Bank" at bounding box center [551, 112] width 372 height 34
drag, startPoint x: 480, startPoint y: 300, endPoint x: 474, endPoint y: 274, distance: 26.8
click at [480, 299] on div "Name of Financial Institution *" at bounding box center [550, 244] width 389 height 203
click at [926, 46] on button "×" at bounding box center [927, 49] width 12 height 20
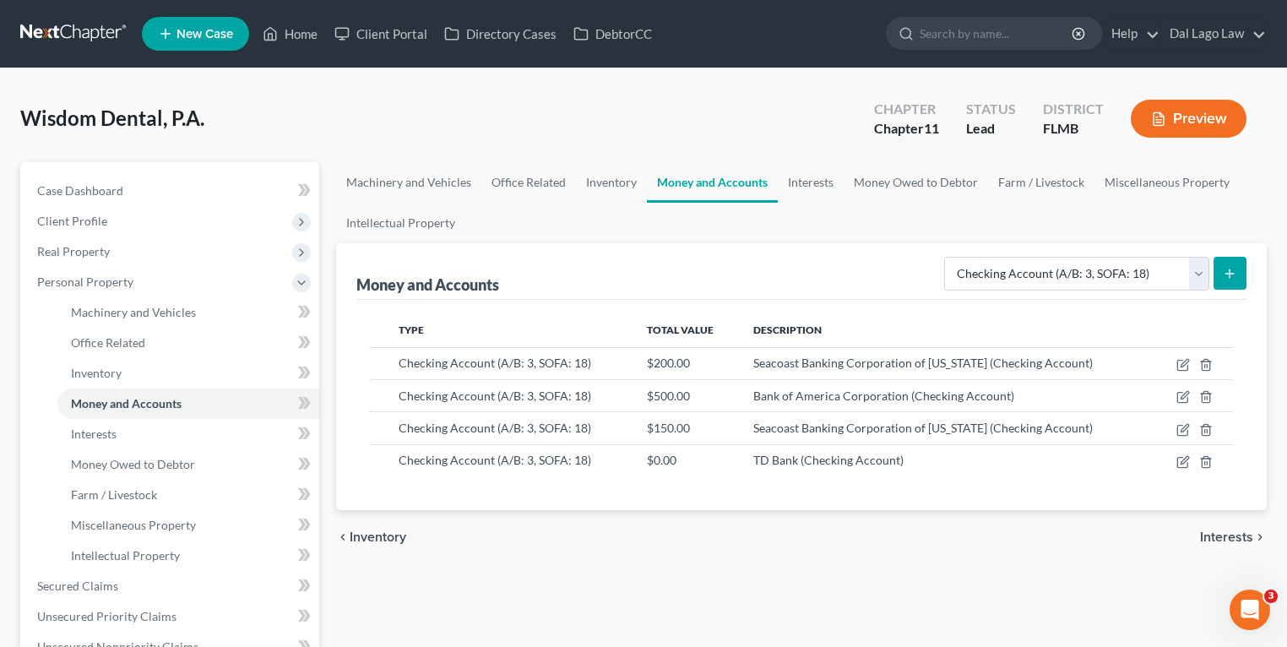
click at [1237, 273] on button "submit" at bounding box center [1230, 273] width 33 height 33
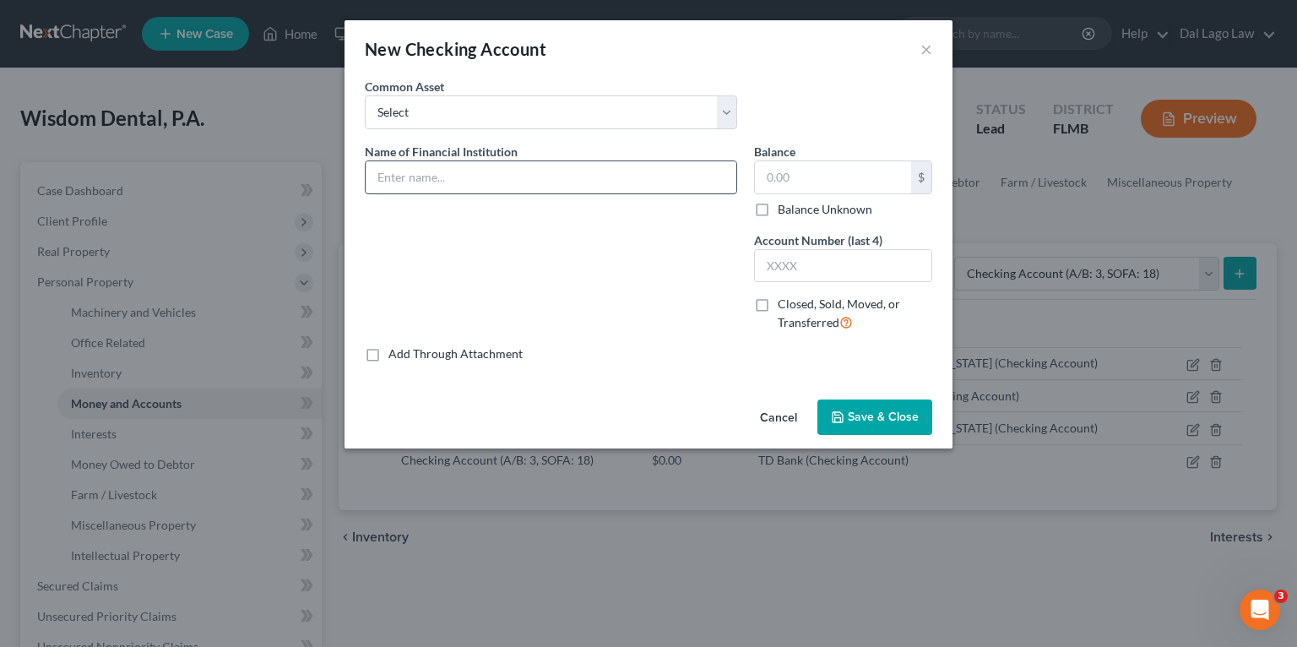
click at [496, 180] on input "text" at bounding box center [551, 177] width 371 height 32
type input "Bank of American Corporation"
click at [848, 179] on input "text" at bounding box center [833, 177] width 156 height 32
click at [759, 264] on input "text" at bounding box center [843, 266] width 177 height 32
type input "3791"
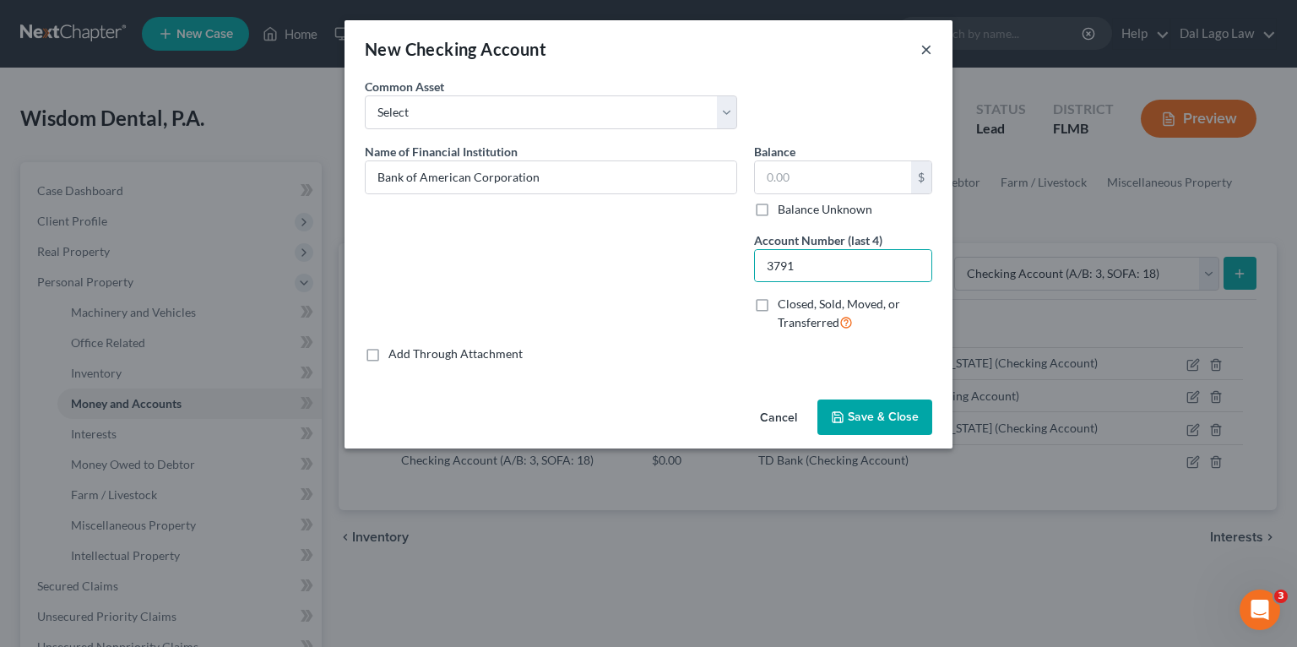
click at [925, 46] on button "×" at bounding box center [927, 49] width 12 height 20
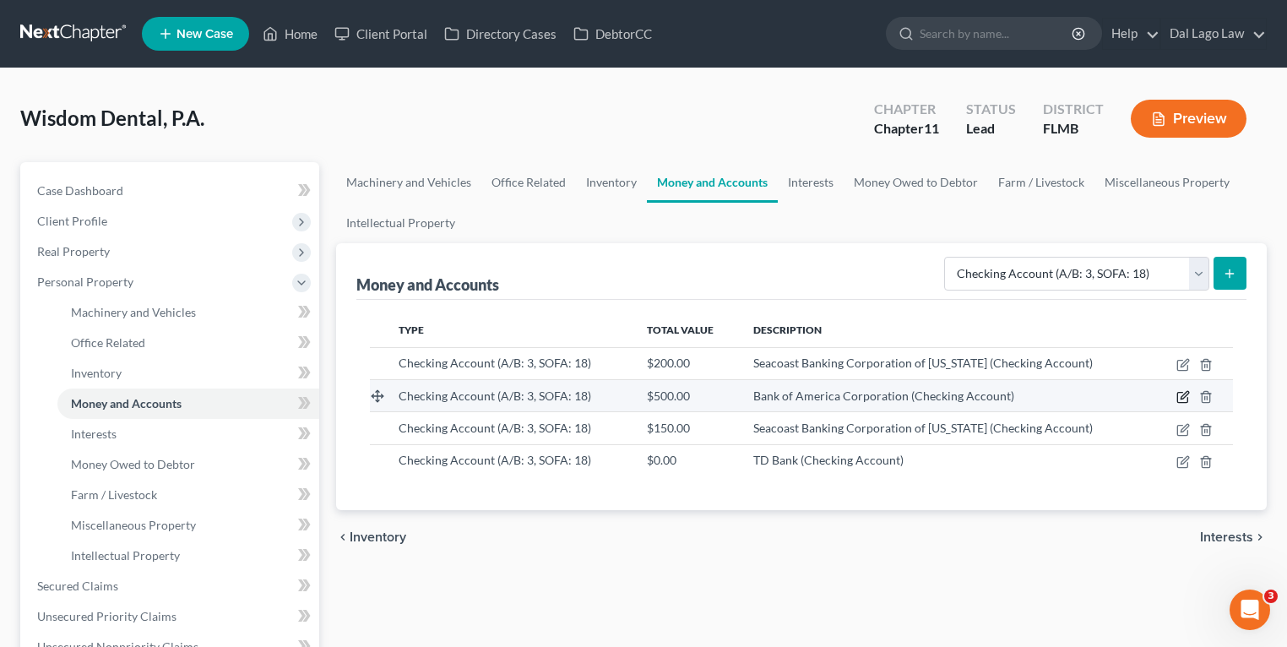
click at [1178, 394] on icon "button" at bounding box center [1182, 398] width 10 height 10
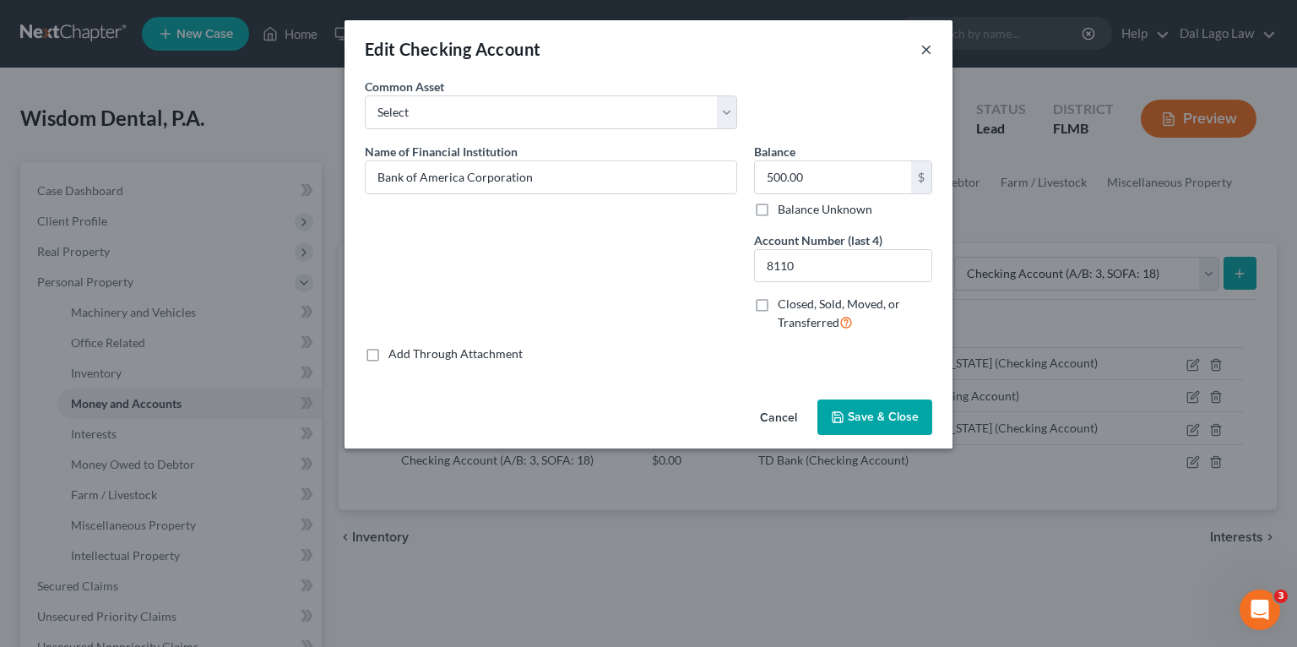
click at [929, 51] on button "×" at bounding box center [927, 49] width 12 height 20
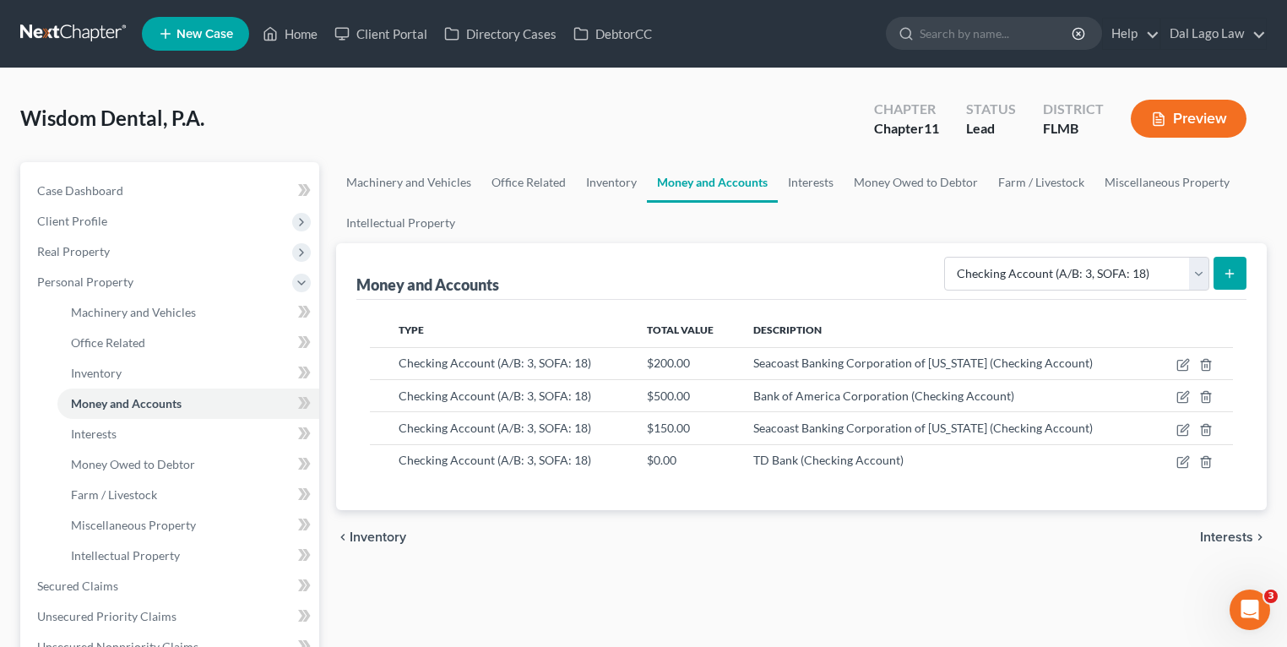
click at [1245, 271] on button "submit" at bounding box center [1230, 273] width 33 height 33
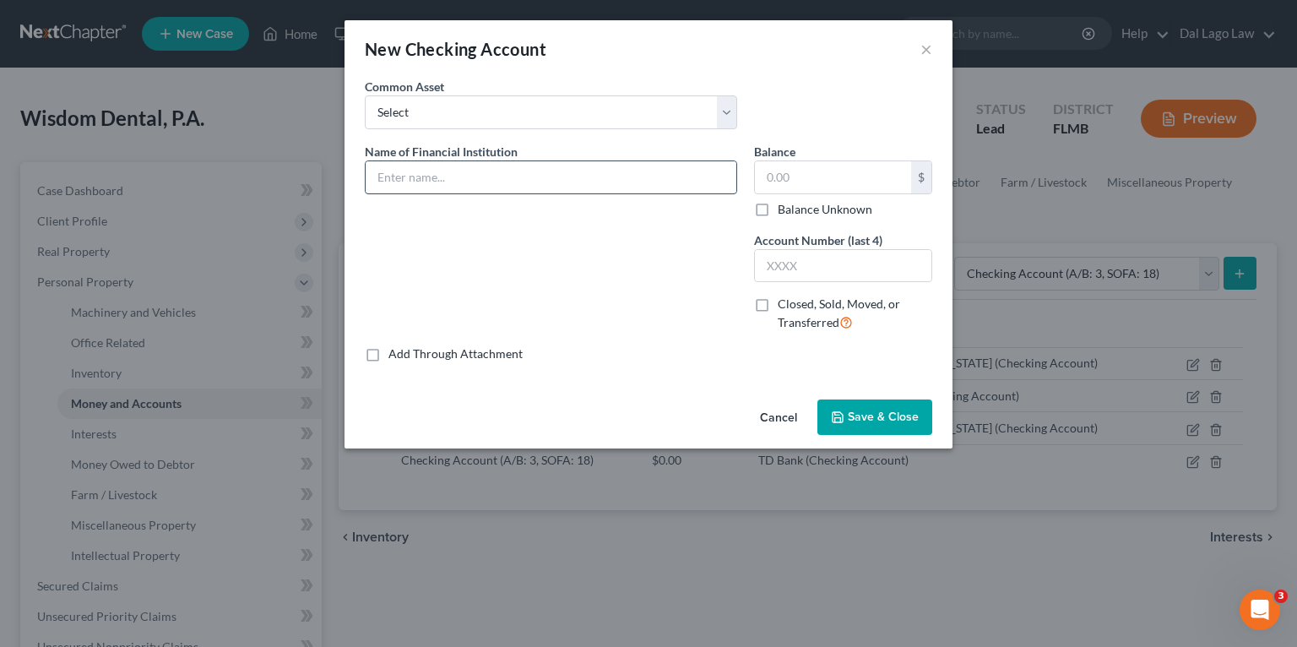
click at [490, 187] on input "text" at bounding box center [551, 177] width 371 height 32
type input "Bank of America Corporation"
type input "500.00"
type input "8110"
click at [644, 244] on div "Name of Financial Institution * Bank of America Corporation Balance 500.00 $ Ba…" at bounding box center [648, 244] width 584 height 203
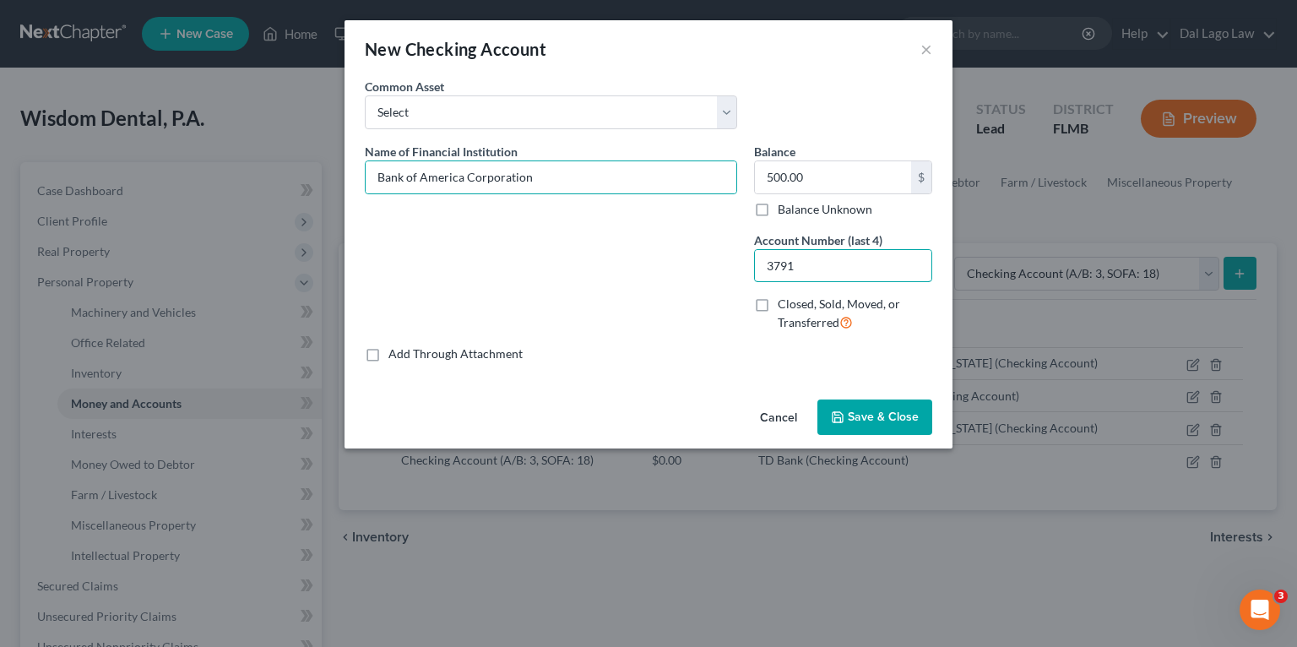
type input "3791"
click at [587, 268] on div "Name of Financial Institution * Bank of America Corporation" at bounding box center [550, 244] width 389 height 203
click at [877, 416] on span "Save & Close" at bounding box center [883, 417] width 71 height 14
